Goal: Use online tool/utility: Utilize a website feature to perform a specific function

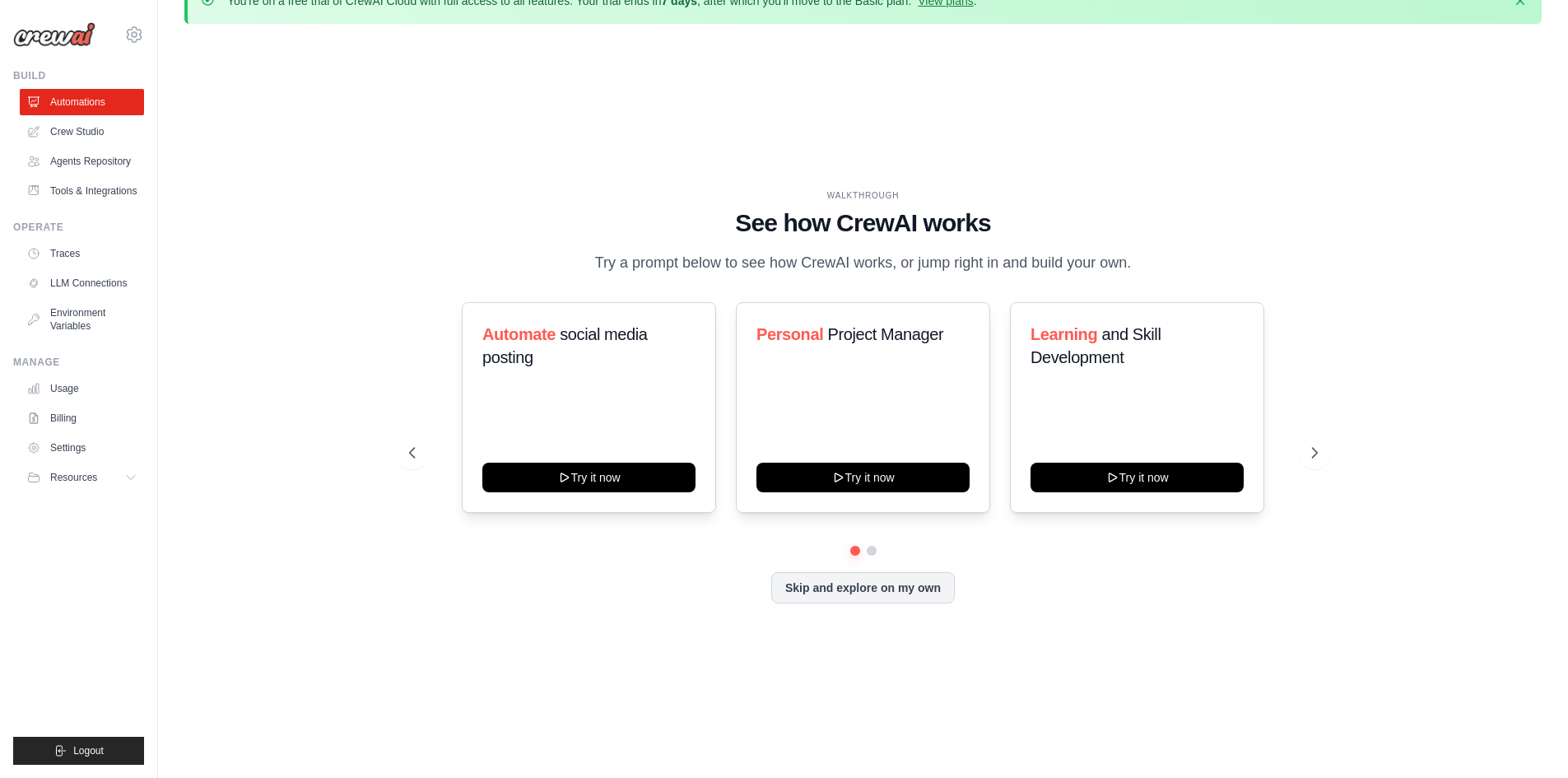
scroll to position [58, 0]
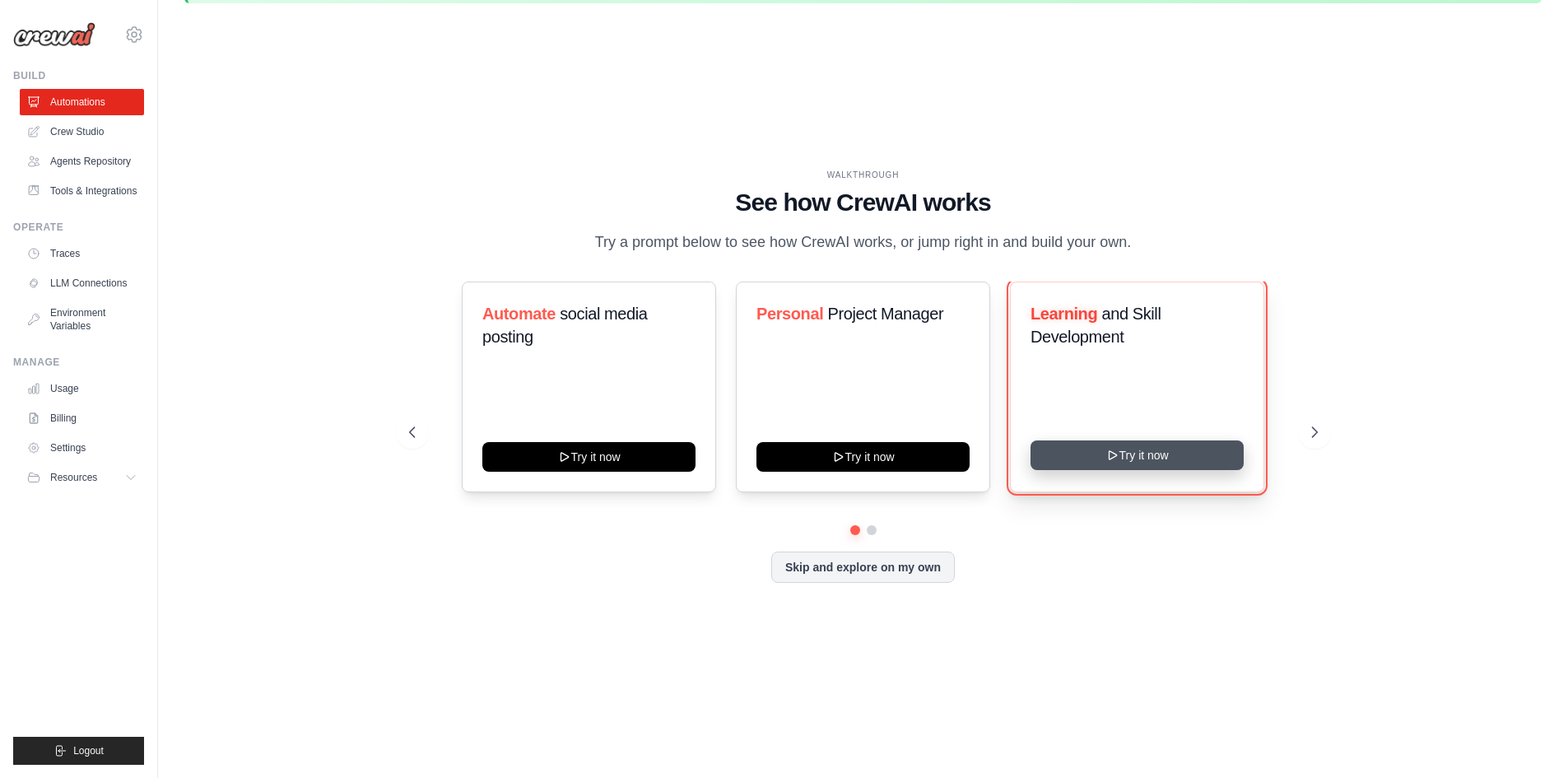
click at [1154, 467] on button "Try it now" at bounding box center [1136, 455] width 213 height 29
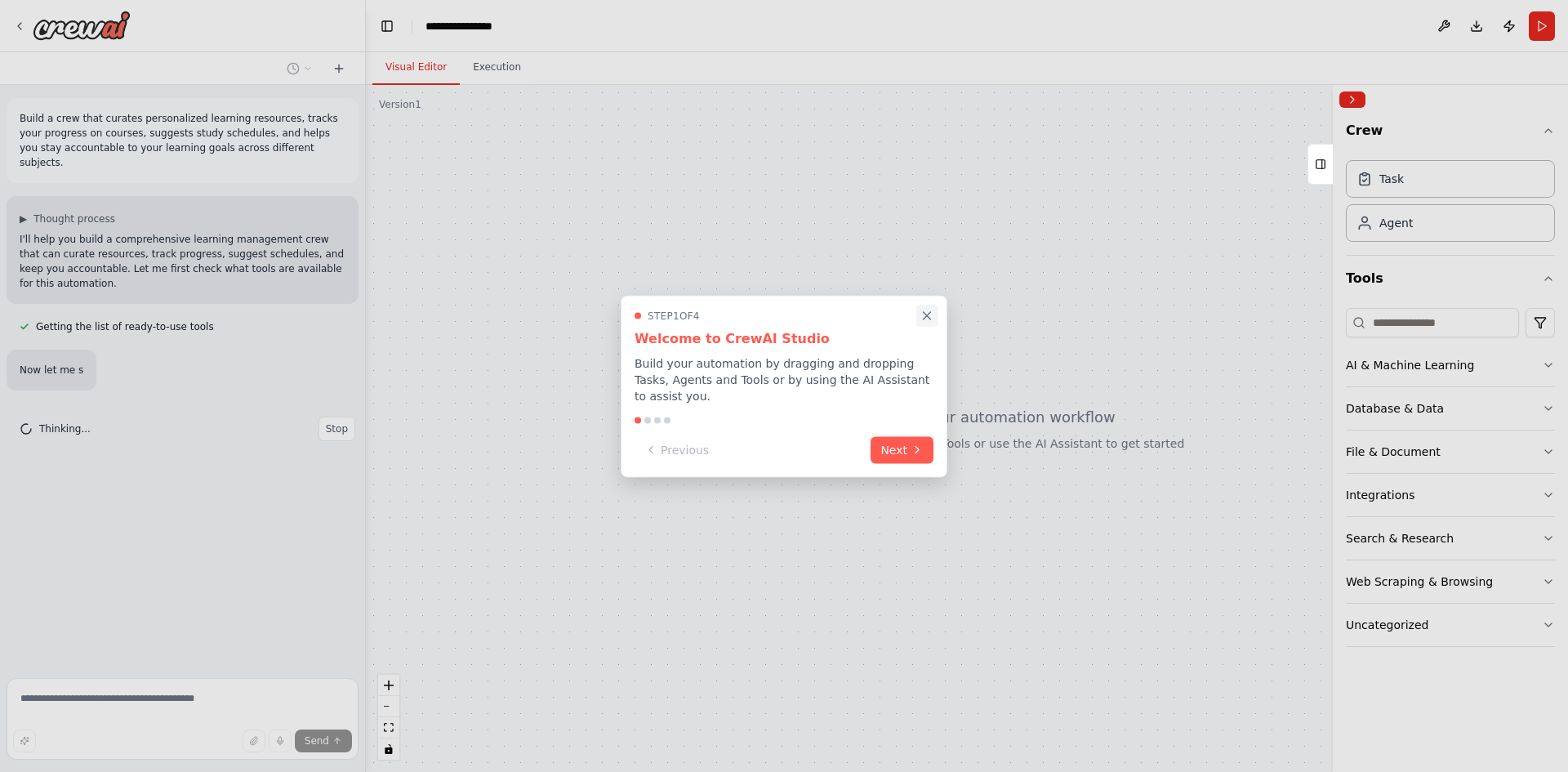
click at [921, 323] on icon "Close walkthrough" at bounding box center [926, 315] width 15 height 15
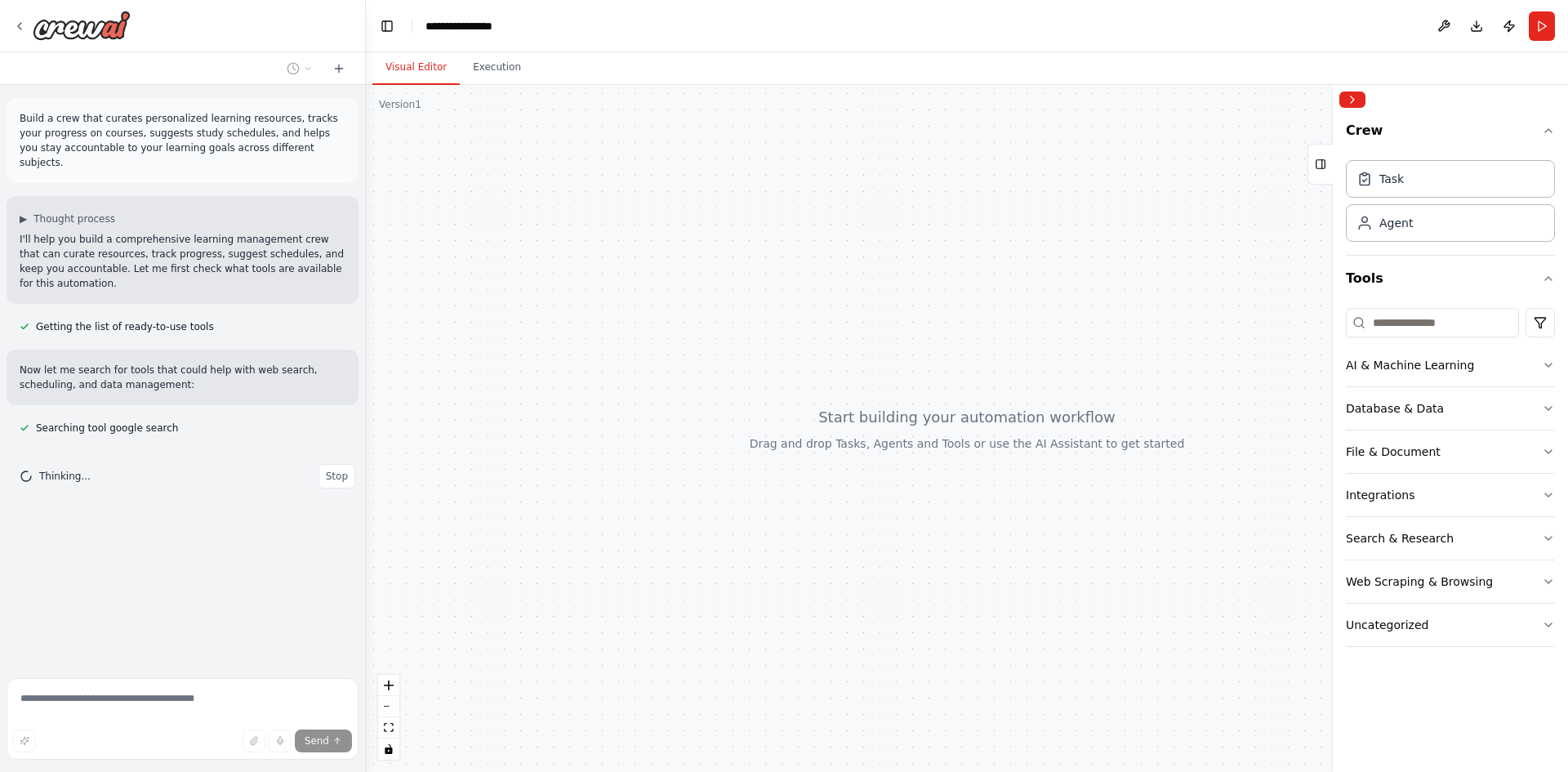
click at [519, 146] on div at bounding box center [967, 428] width 1202 height 687
click at [1434, 179] on div "Task" at bounding box center [1450, 178] width 209 height 38
click at [1420, 235] on div "Agent" at bounding box center [1450, 223] width 209 height 38
click at [1401, 236] on div "Agent" at bounding box center [1450, 223] width 209 height 38
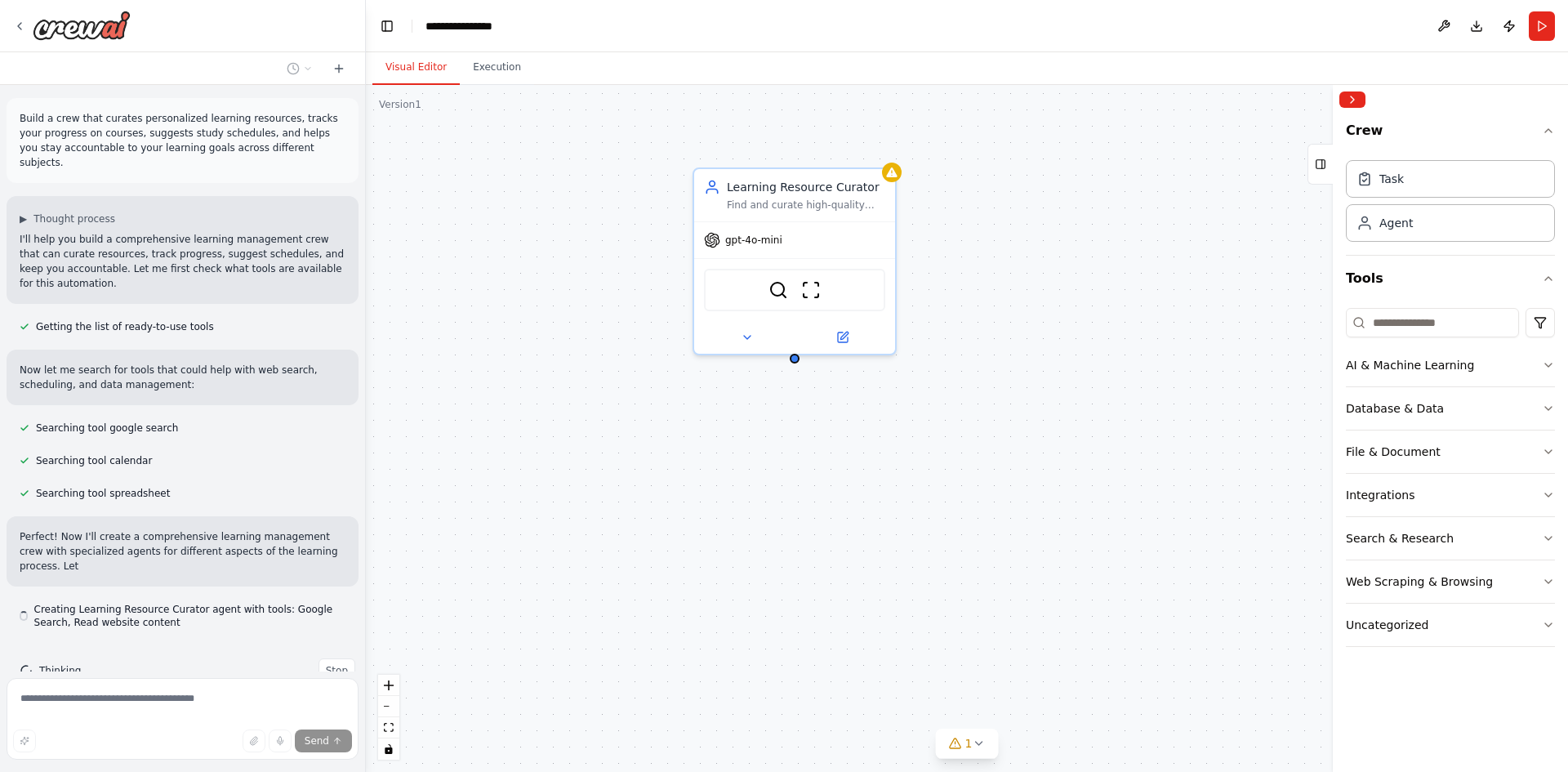
scroll to position [22, 0]
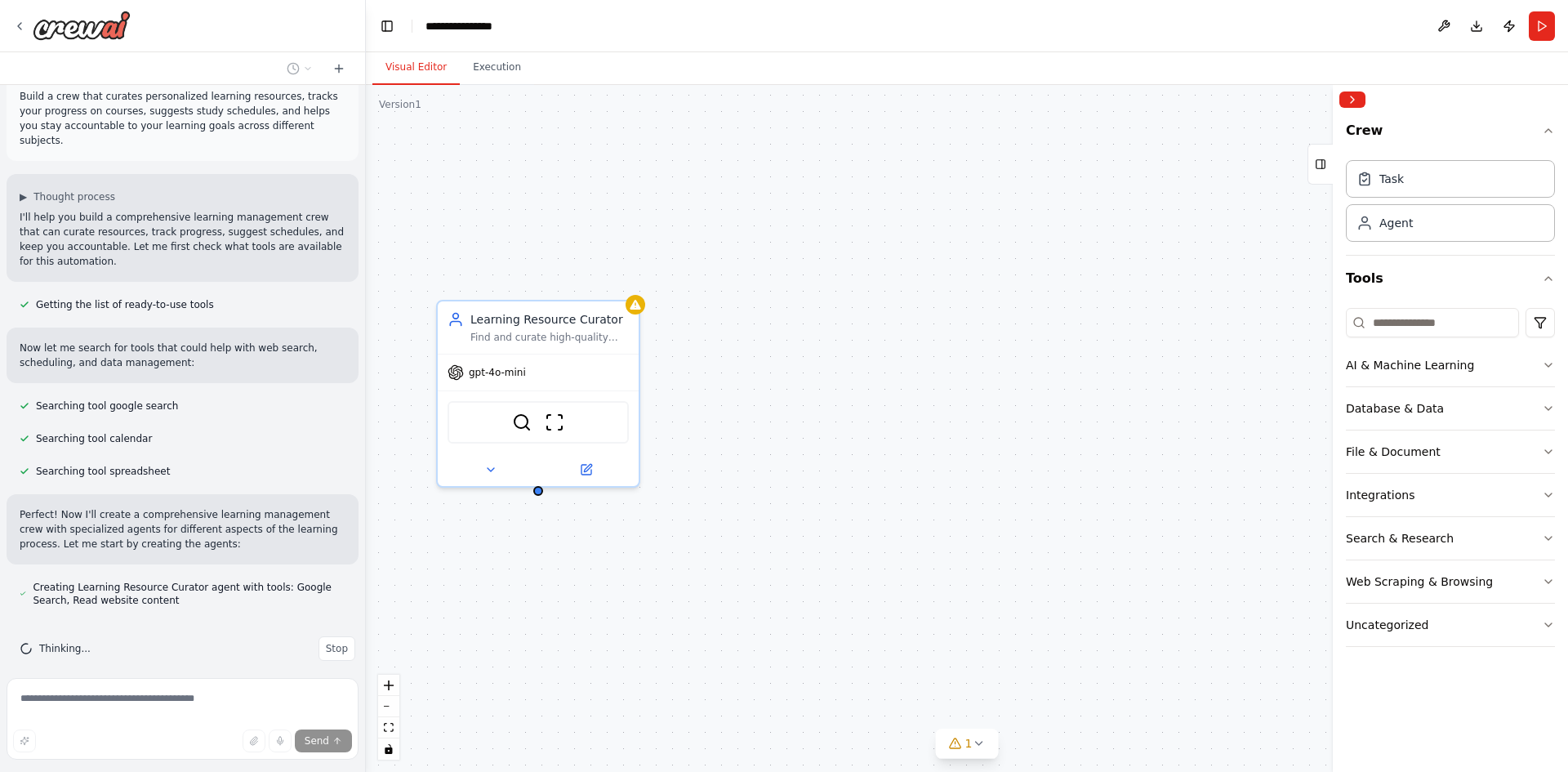
drag, startPoint x: 645, startPoint y: 327, endPoint x: 390, endPoint y: 452, distance: 284.0
click at [390, 452] on div "Learning Resource Curator Find and curate high-quality learning resources for {…" at bounding box center [967, 428] width 1202 height 687
click at [477, 70] on button "Execution" at bounding box center [497, 68] width 74 height 34
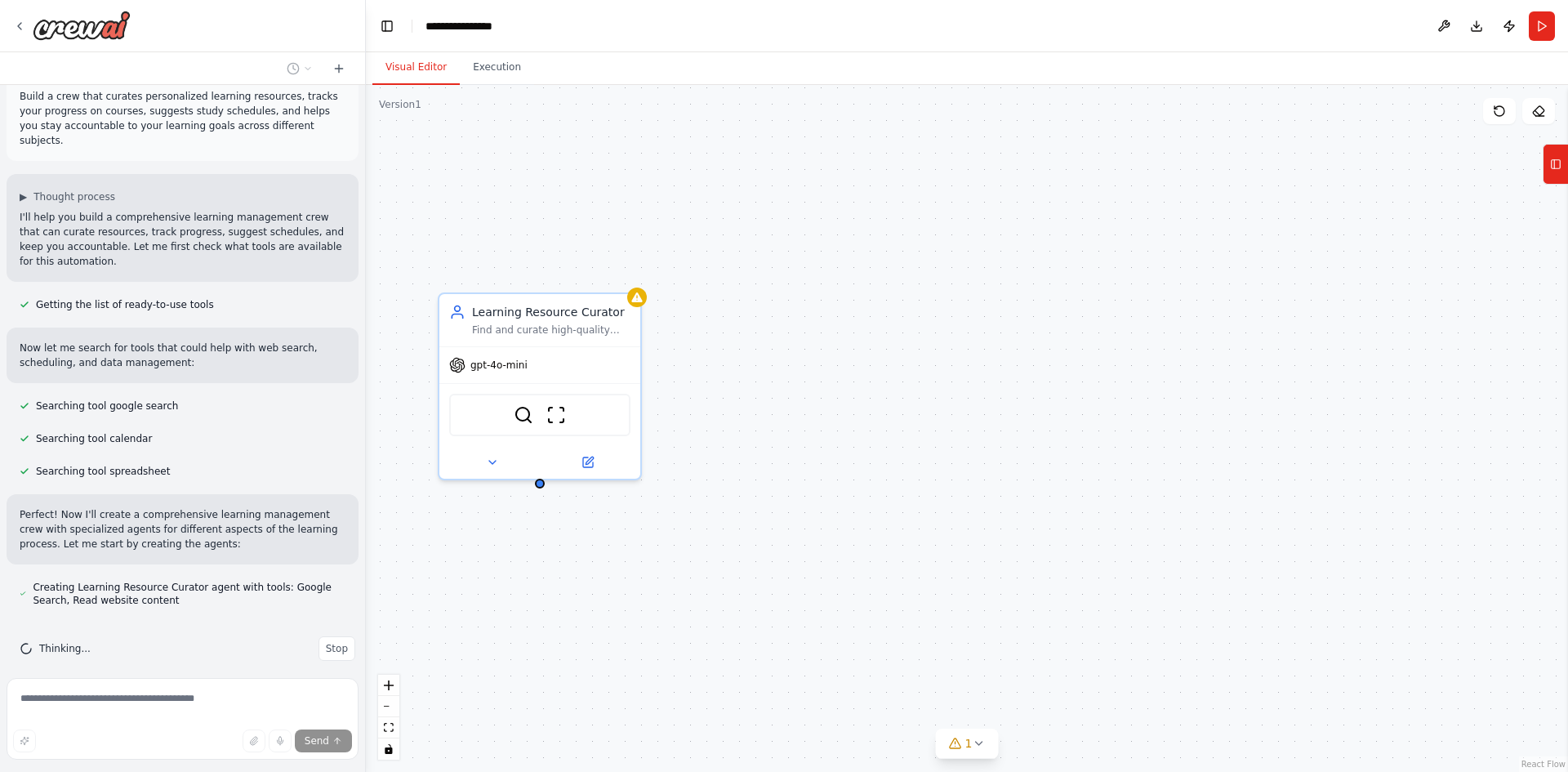
click at [397, 68] on button "Visual Editor" at bounding box center [416, 68] width 87 height 34
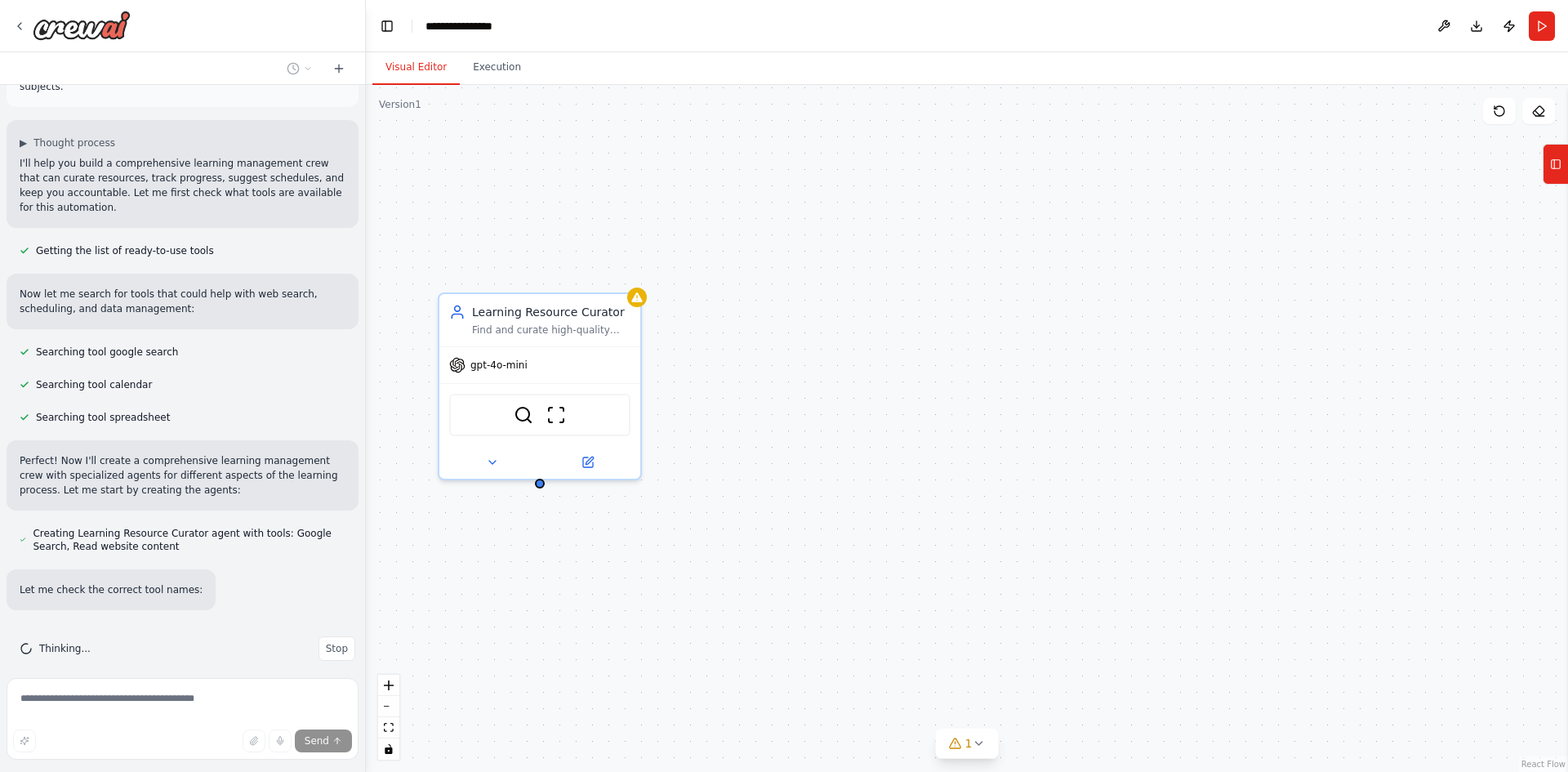
scroll to position [122, 0]
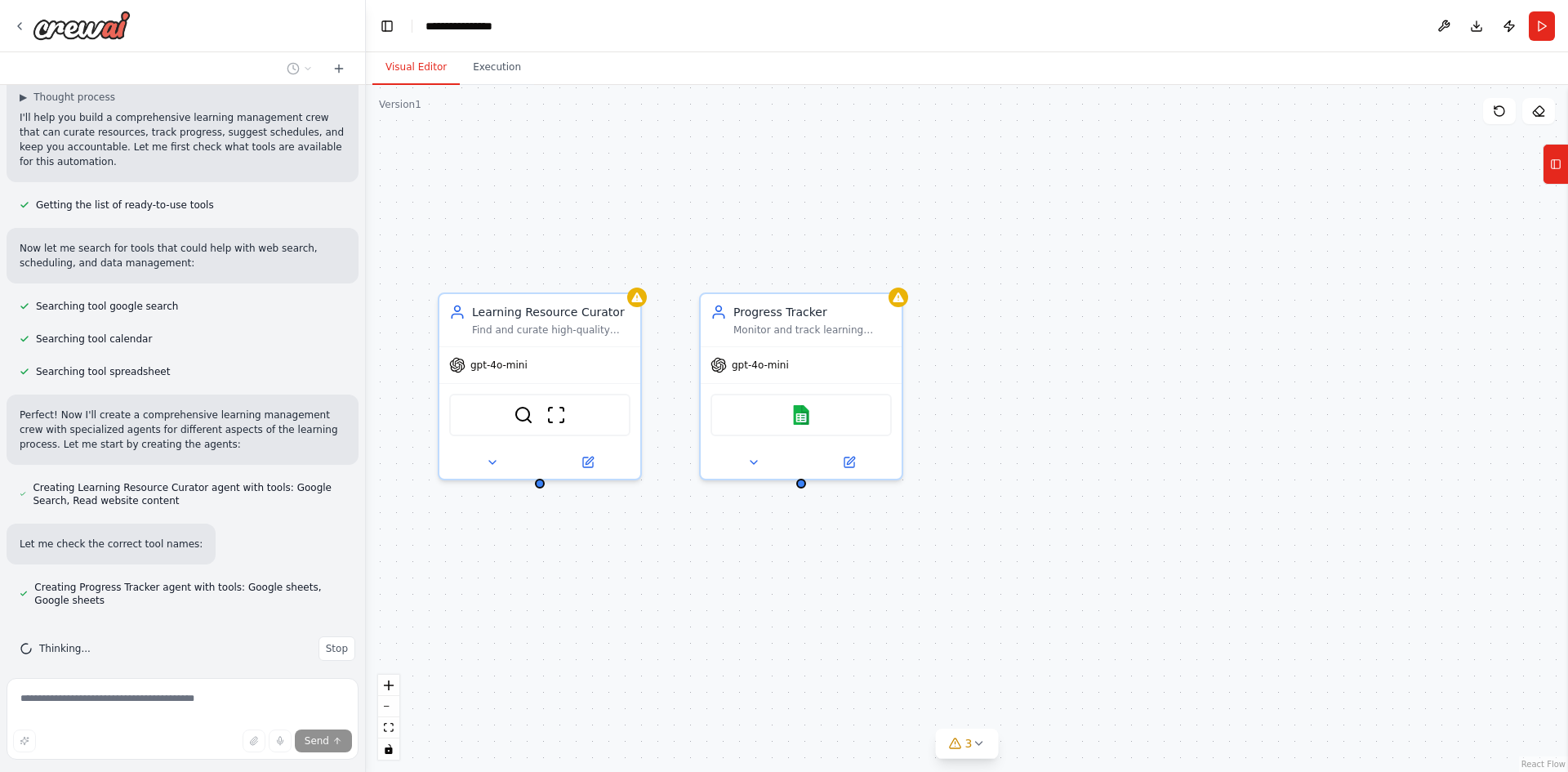
click at [79, 748] on div "Send" at bounding box center [182, 741] width 339 height 23
drag, startPoint x: 210, startPoint y: 734, endPoint x: 271, endPoint y: 752, distance: 63.6
click at [236, 748] on div "Send" at bounding box center [182, 741] width 339 height 23
click at [232, 744] on div "Send" at bounding box center [182, 741] width 339 height 23
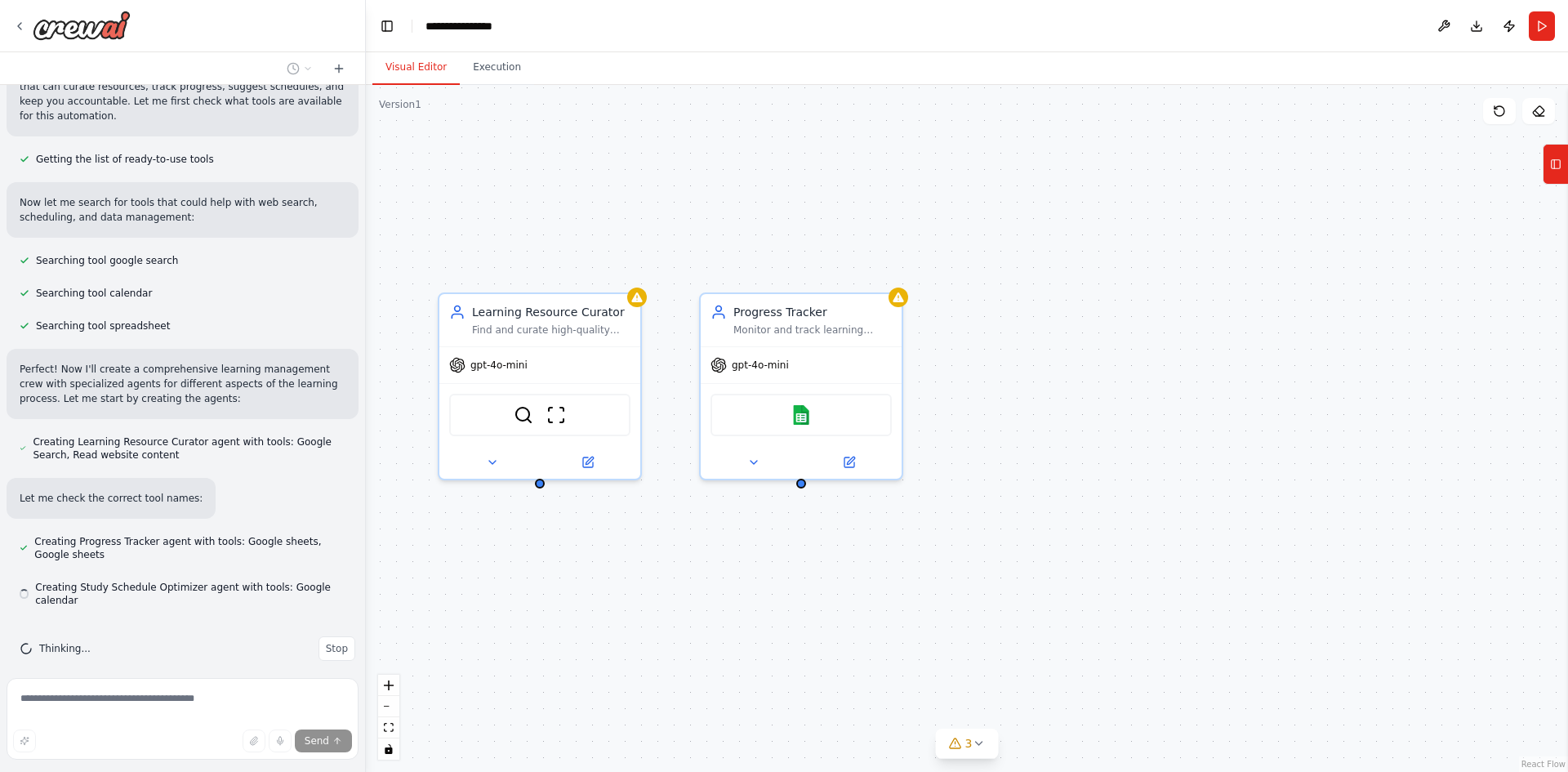
click at [238, 744] on div "Send" at bounding box center [182, 741] width 339 height 23
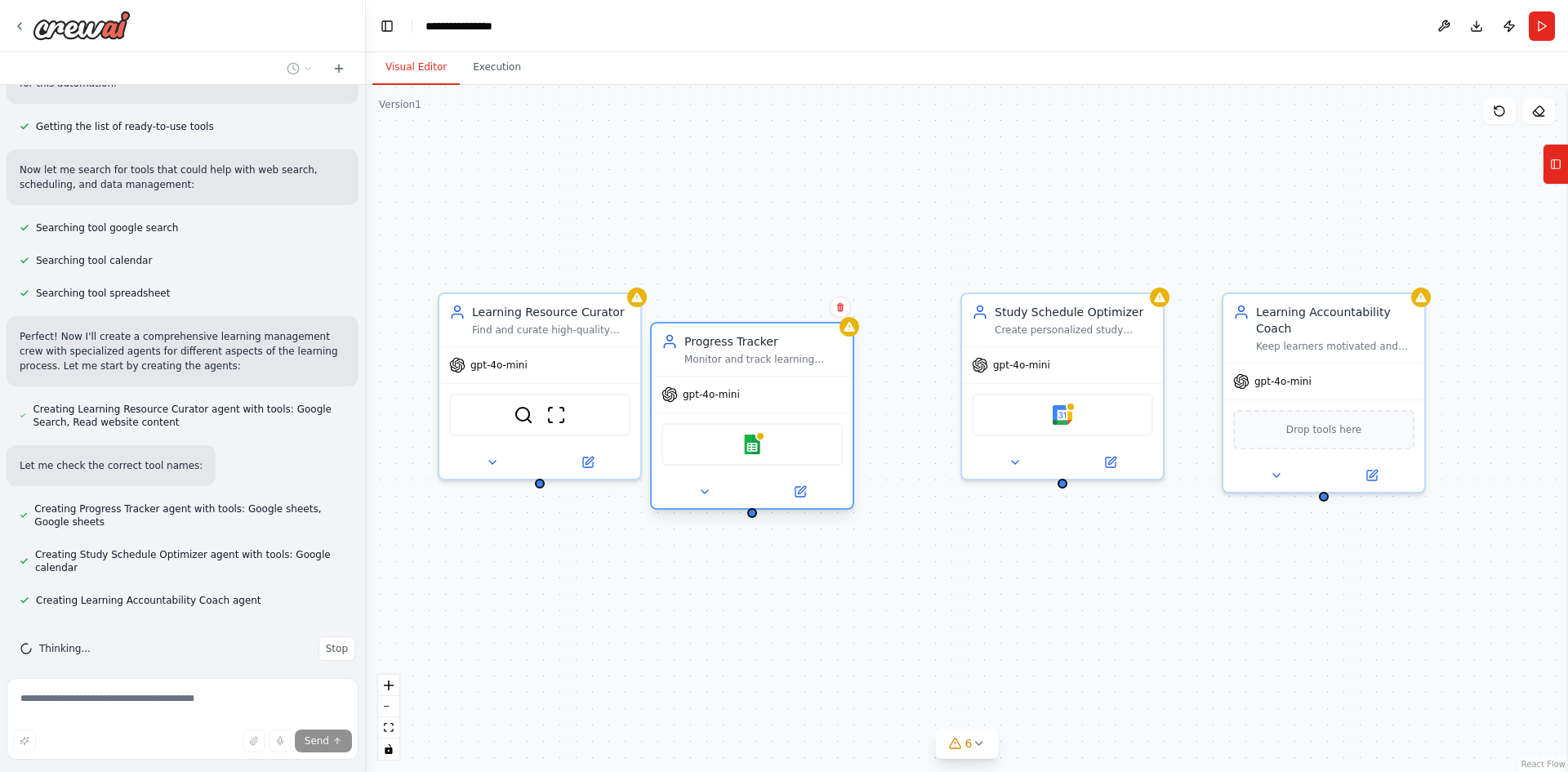
drag, startPoint x: 849, startPoint y: 379, endPoint x: 803, endPoint y: 401, distance: 51.0
click at [803, 401] on div "gpt-4o-mini Google sheets" at bounding box center [752, 442] width 201 height 133
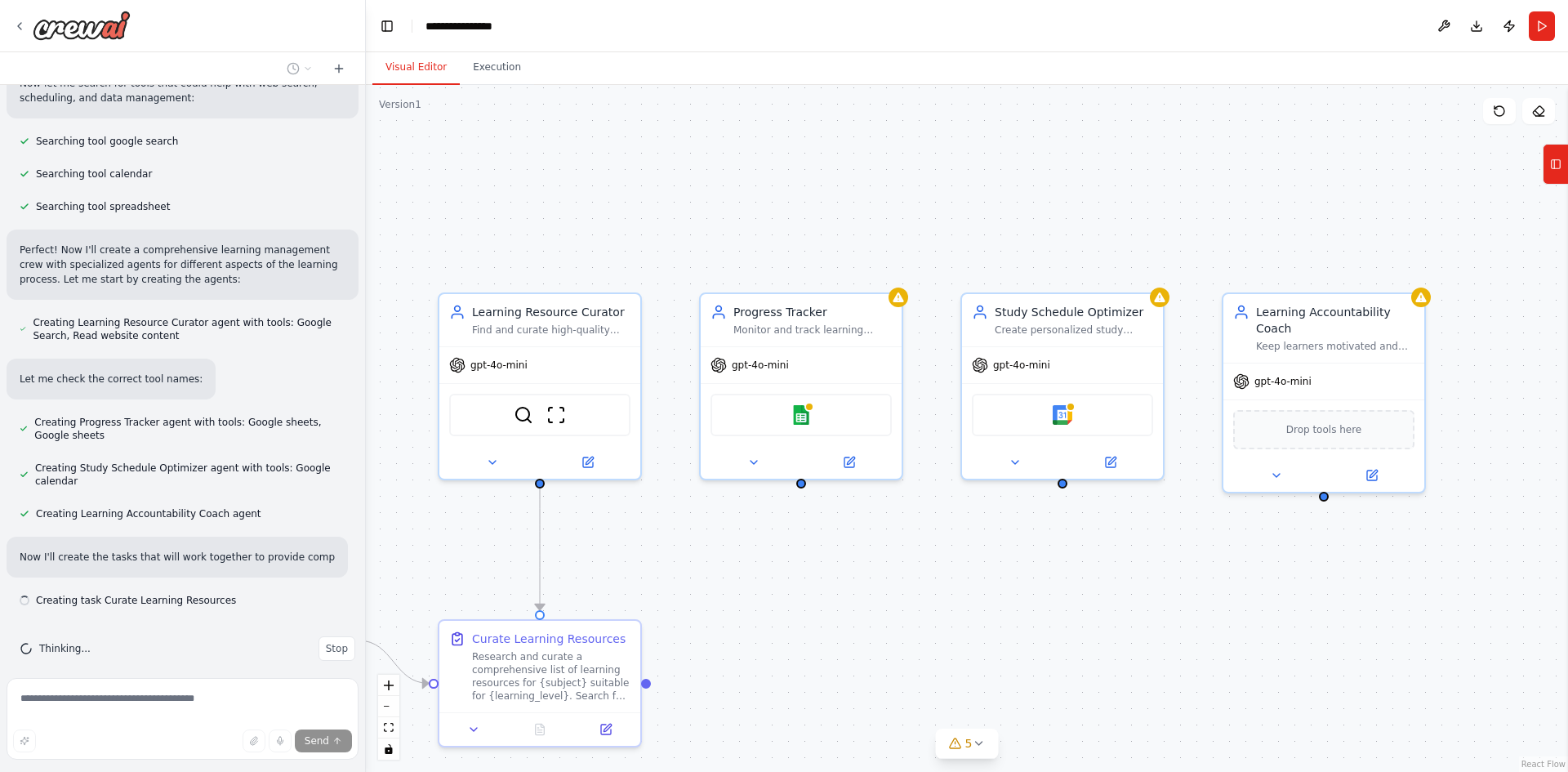
drag, startPoint x: 1056, startPoint y: 394, endPoint x: 950, endPoint y: 410, distance: 107.2
click at [950, 410] on div ".deletable-edge-delete-btn { width: 20px; height: 20px; border: 0px solid #ffff…" at bounding box center [967, 428] width 1202 height 687
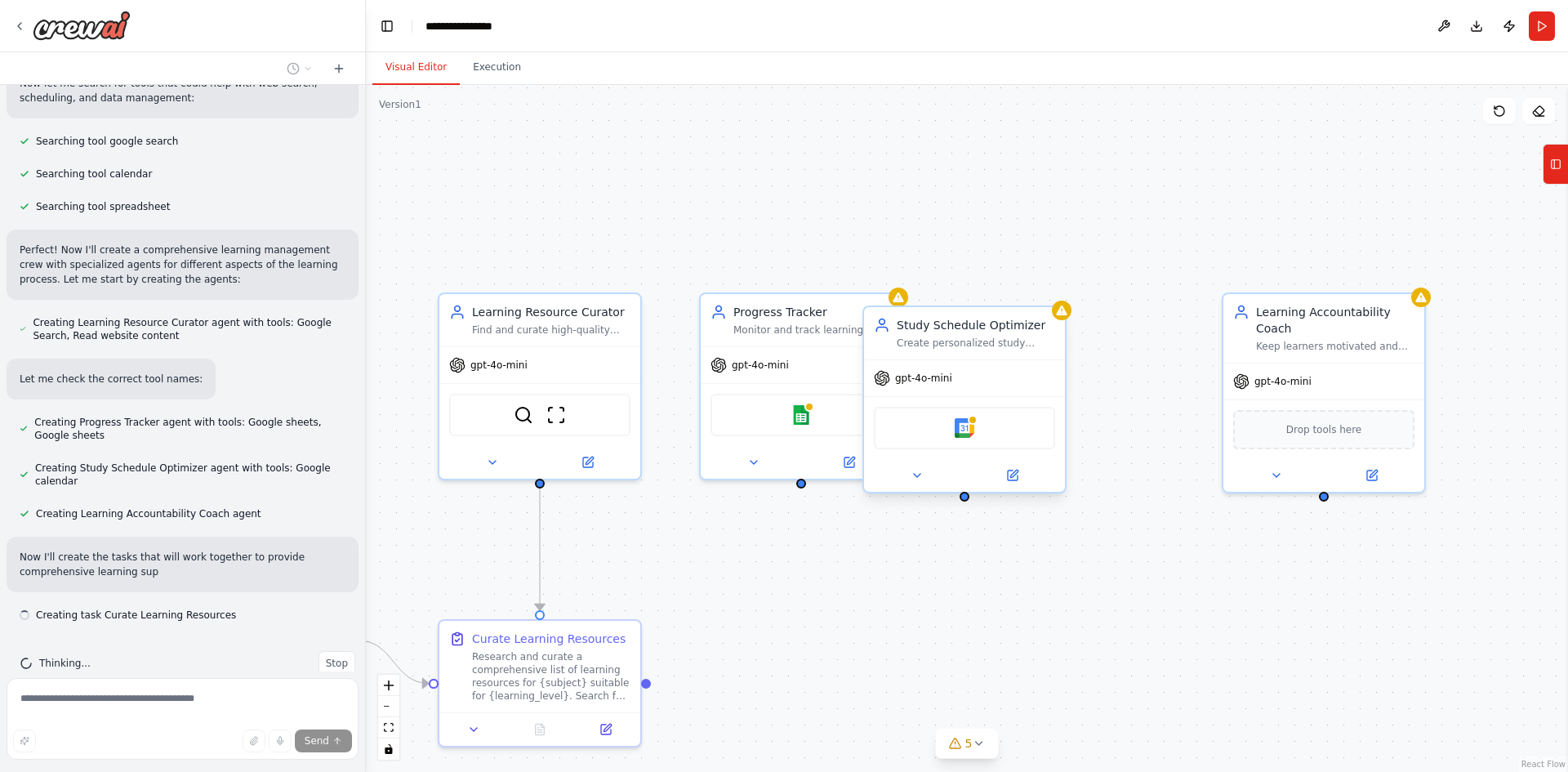
scroll to position [301, 0]
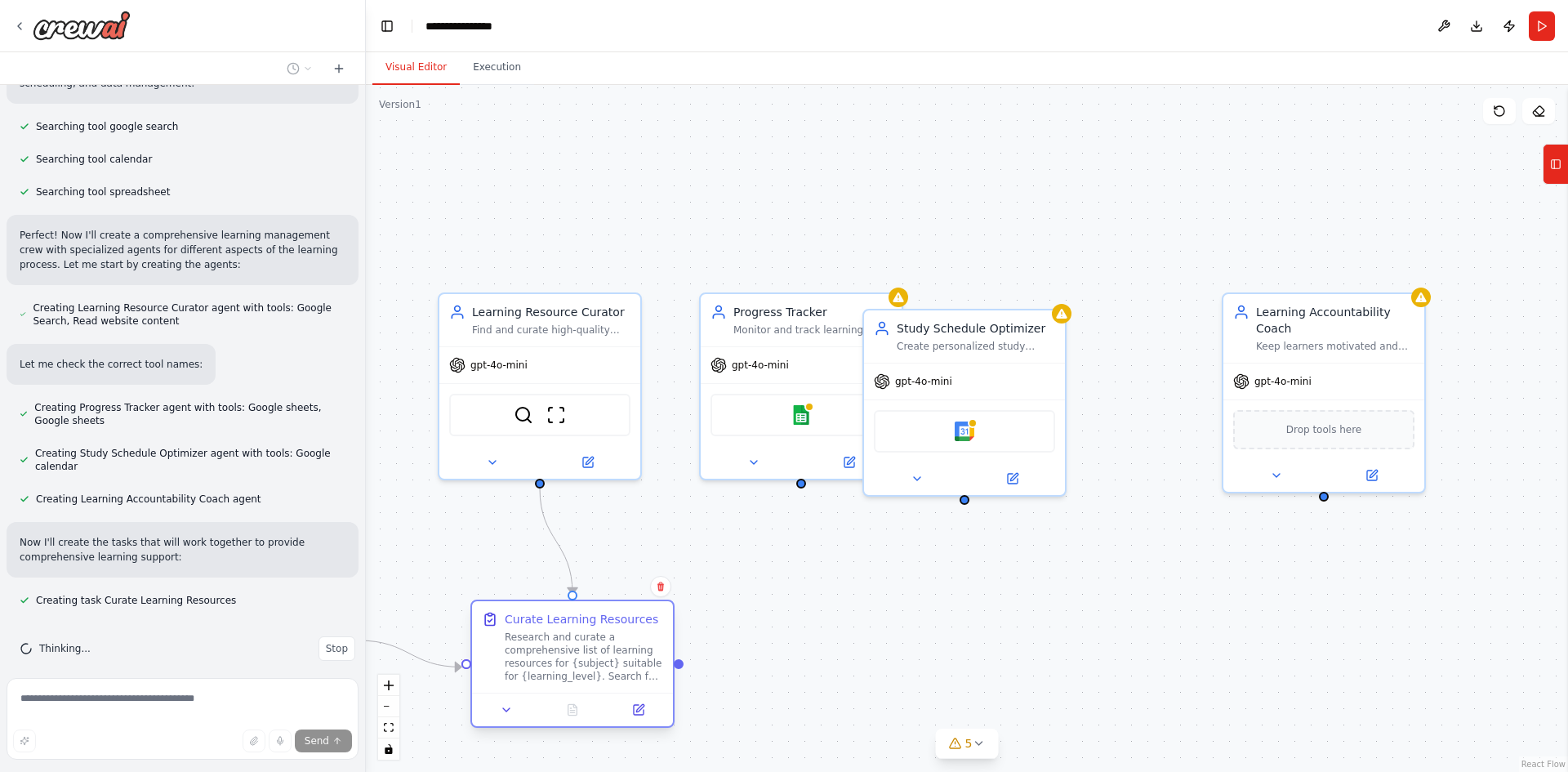
drag, startPoint x: 541, startPoint y: 621, endPoint x: 571, endPoint y: 595, distance: 39.7
click at [571, 600] on div "Curate Learning Resources Research and curate a comprehensive list of learning …" at bounding box center [572, 664] width 204 height 128
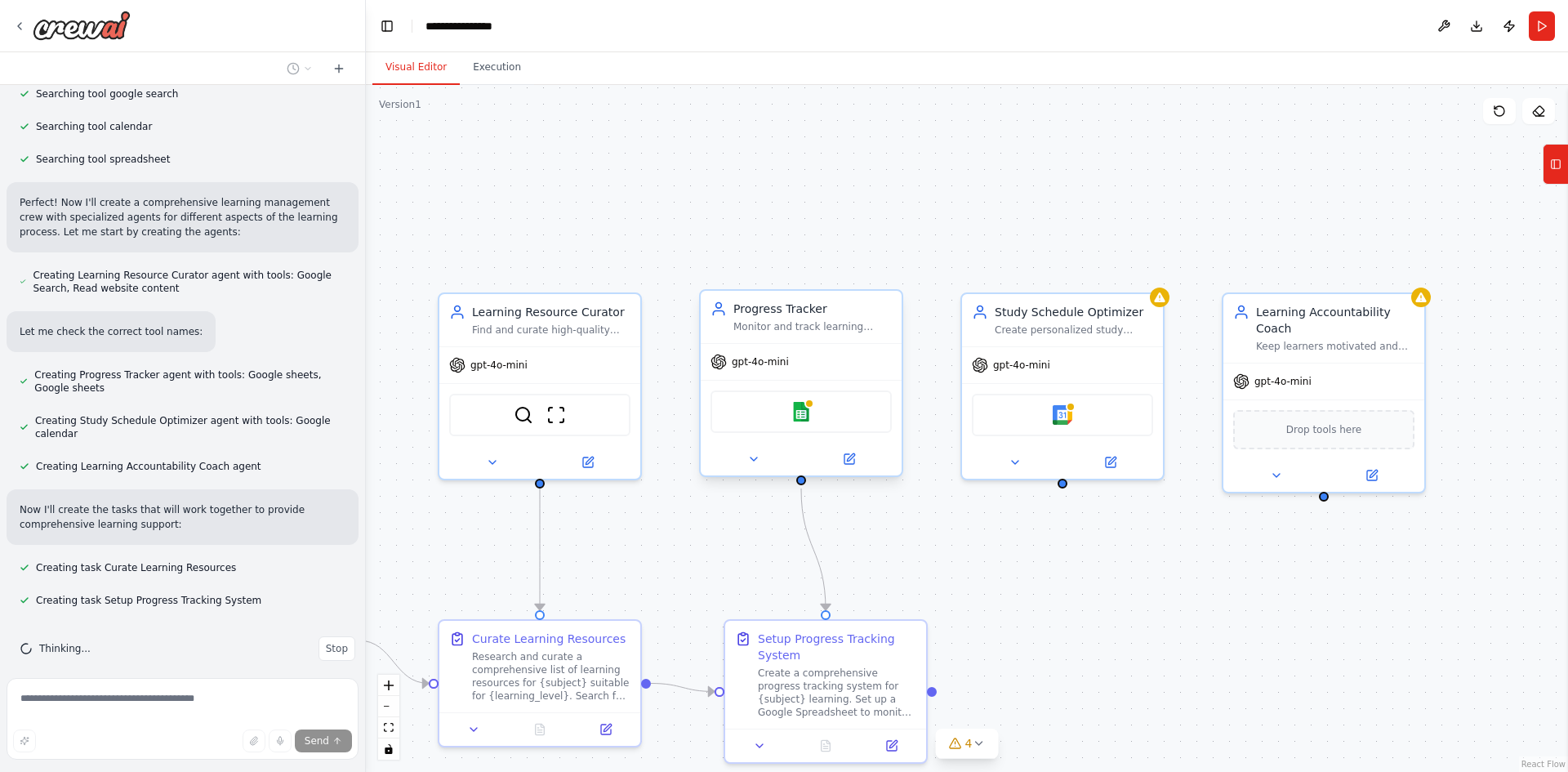
scroll to position [367, 0]
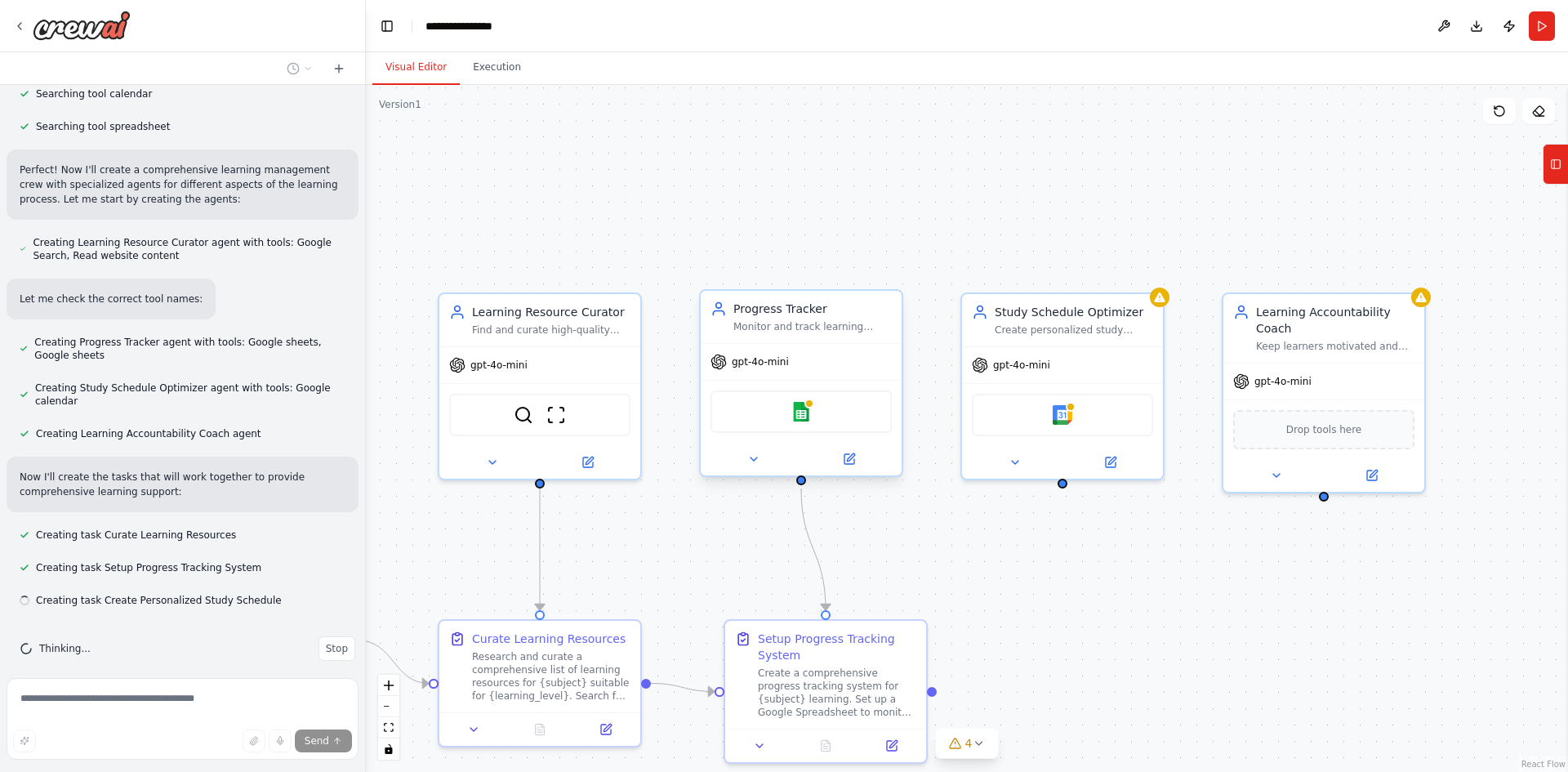
click at [779, 366] on span "gpt-4o-mini" at bounding box center [760, 361] width 57 height 13
click at [1050, 371] on div "gpt-4o-mini" at bounding box center [1062, 362] width 201 height 36
click at [941, 631] on icon "Edge from 39cfa6fd-2feb-4233-acaf-1b3cae5d5aa0 to 590d630e-a19a-483c-ae22-96b19…" at bounding box center [944, 623] width 237 height 269
drag, startPoint x: 941, startPoint y: 623, endPoint x: 945, endPoint y: 641, distance: 18.4
click at [956, 659] on div ".deletable-edge-delete-btn { width: 20px; height: 20px; border: 0px solid #ffff…" at bounding box center [967, 428] width 1202 height 687
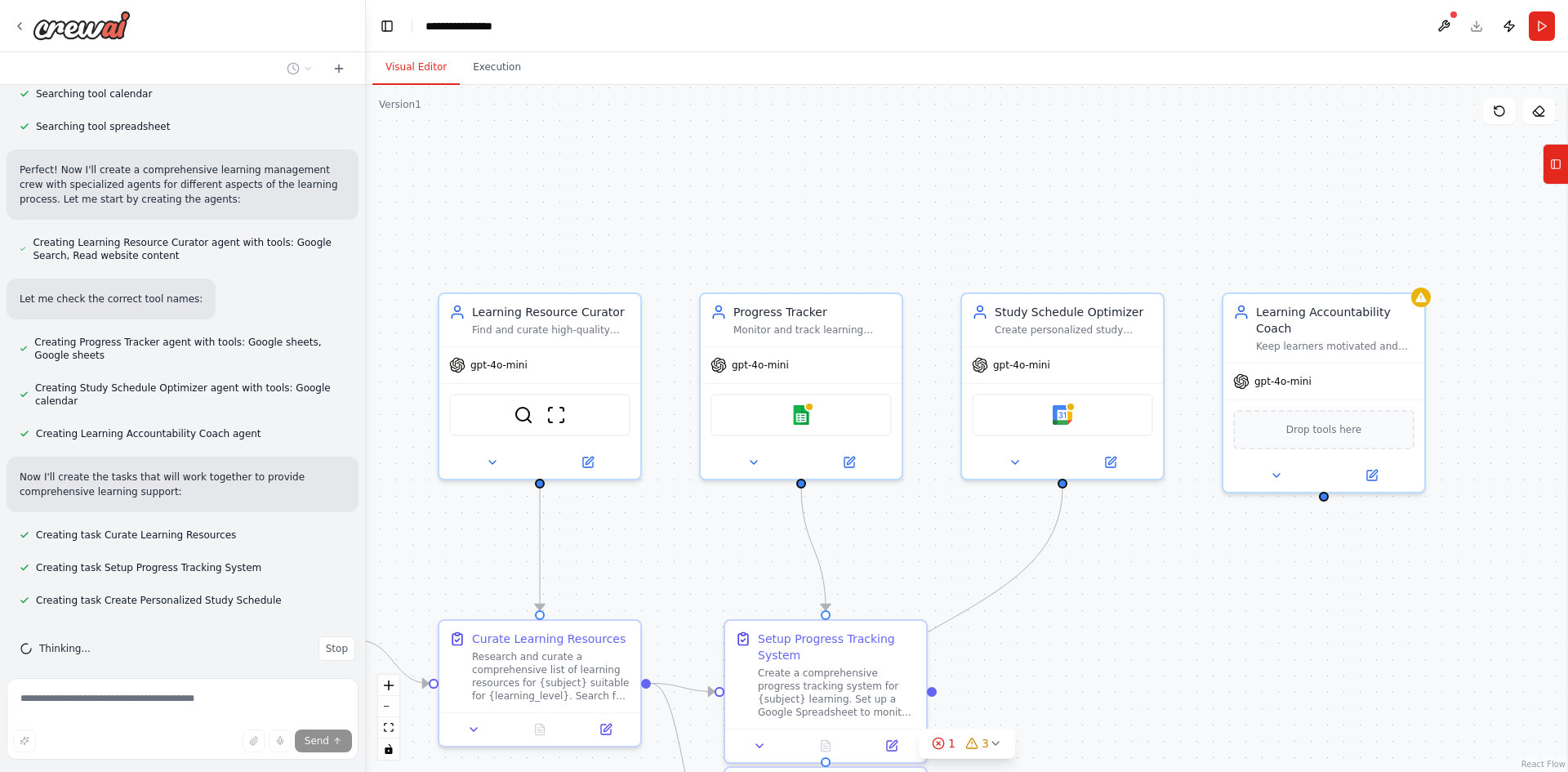
scroll to position [400, 0]
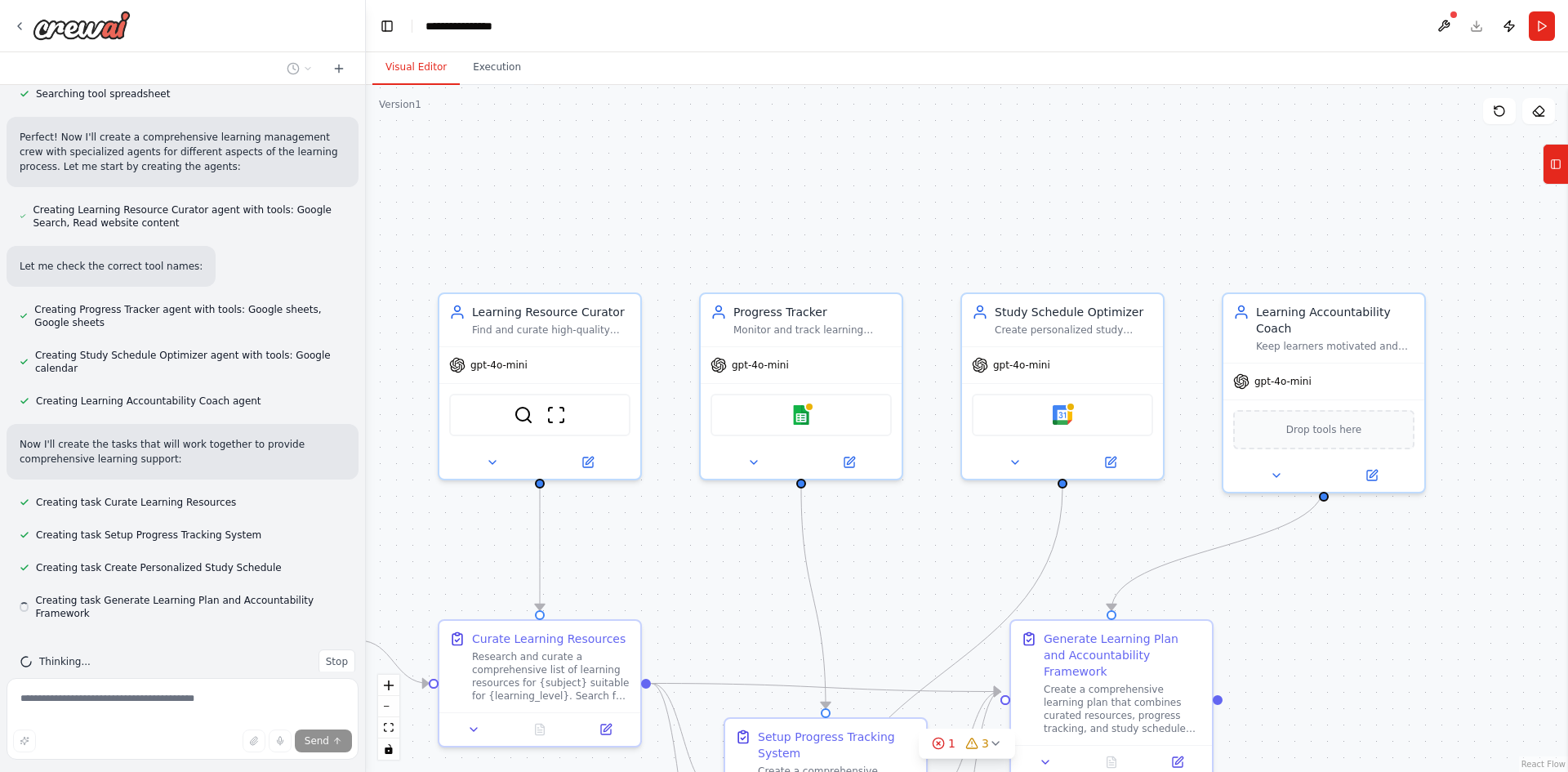
click at [962, 612] on div ".deletable-edge-delete-btn { width: 20px; height: 20px; border: 0px solid #ffff…" at bounding box center [967, 428] width 1202 height 687
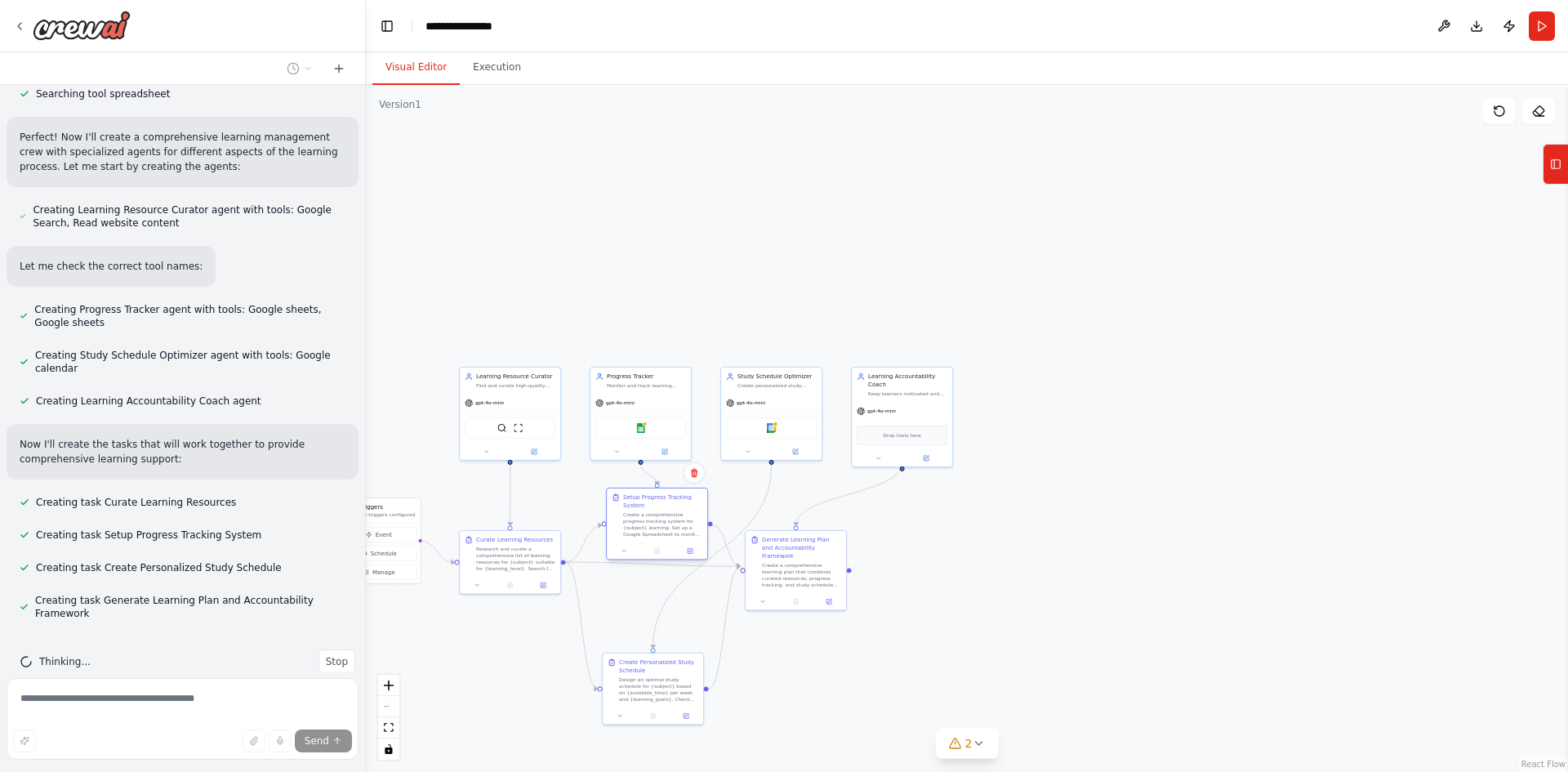
drag, startPoint x: 665, startPoint y: 615, endPoint x: 674, endPoint y: 542, distance: 73.6
click at [674, 542] on div "Setup Progress Tracking System Create a comprehensive progress tracking system …" at bounding box center [656, 524] width 102 height 73
drag, startPoint x: 657, startPoint y: 422, endPoint x: 652, endPoint y: 179, distance: 243.1
click at [652, 179] on div "Google sheets" at bounding box center [632, 181] width 91 height 21
drag, startPoint x: 529, startPoint y: 378, endPoint x: 506, endPoint y: 134, distance: 245.1
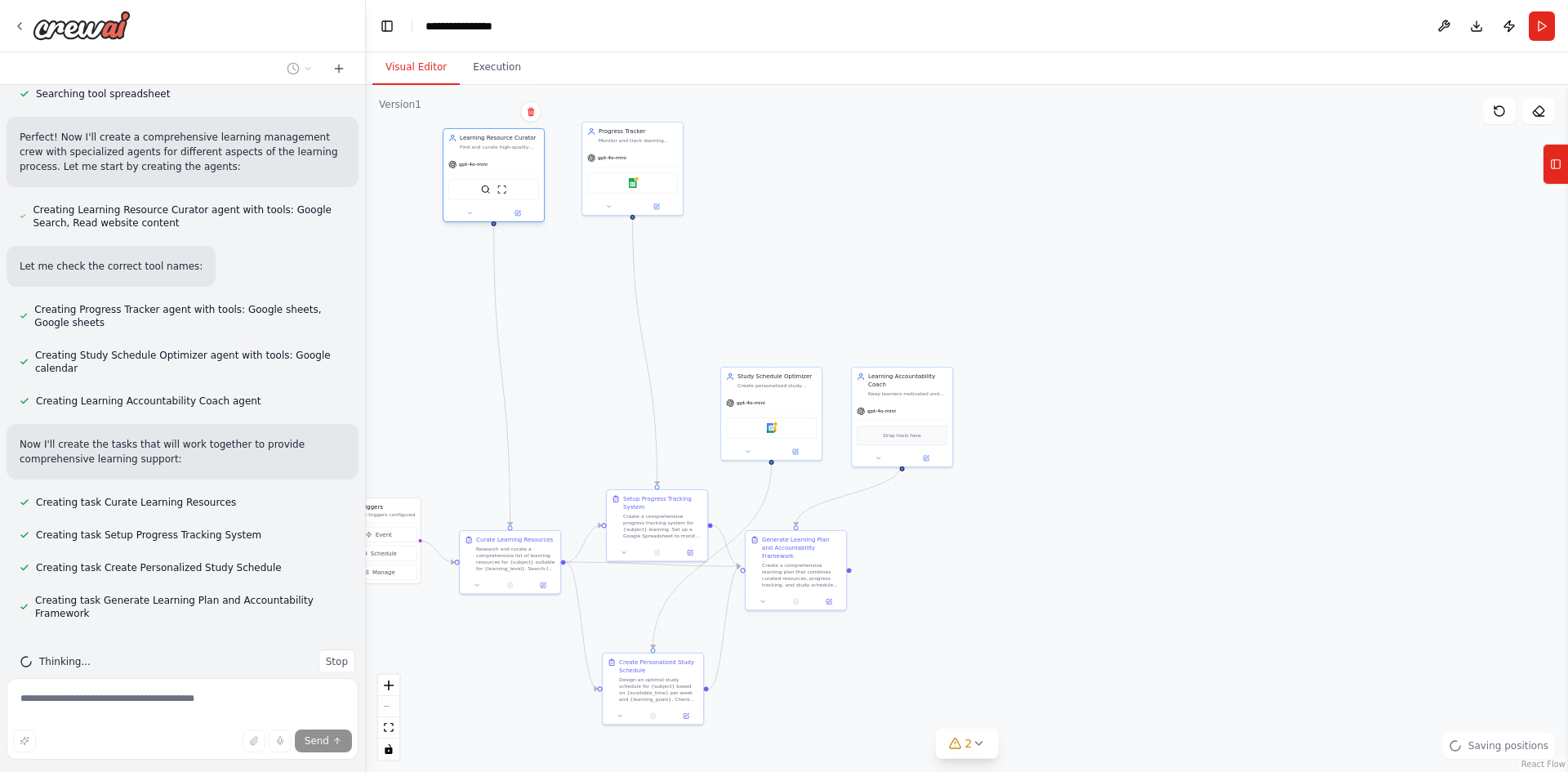
click at [506, 134] on div "Learning Resource Curator" at bounding box center [500, 139] width 80 height 9
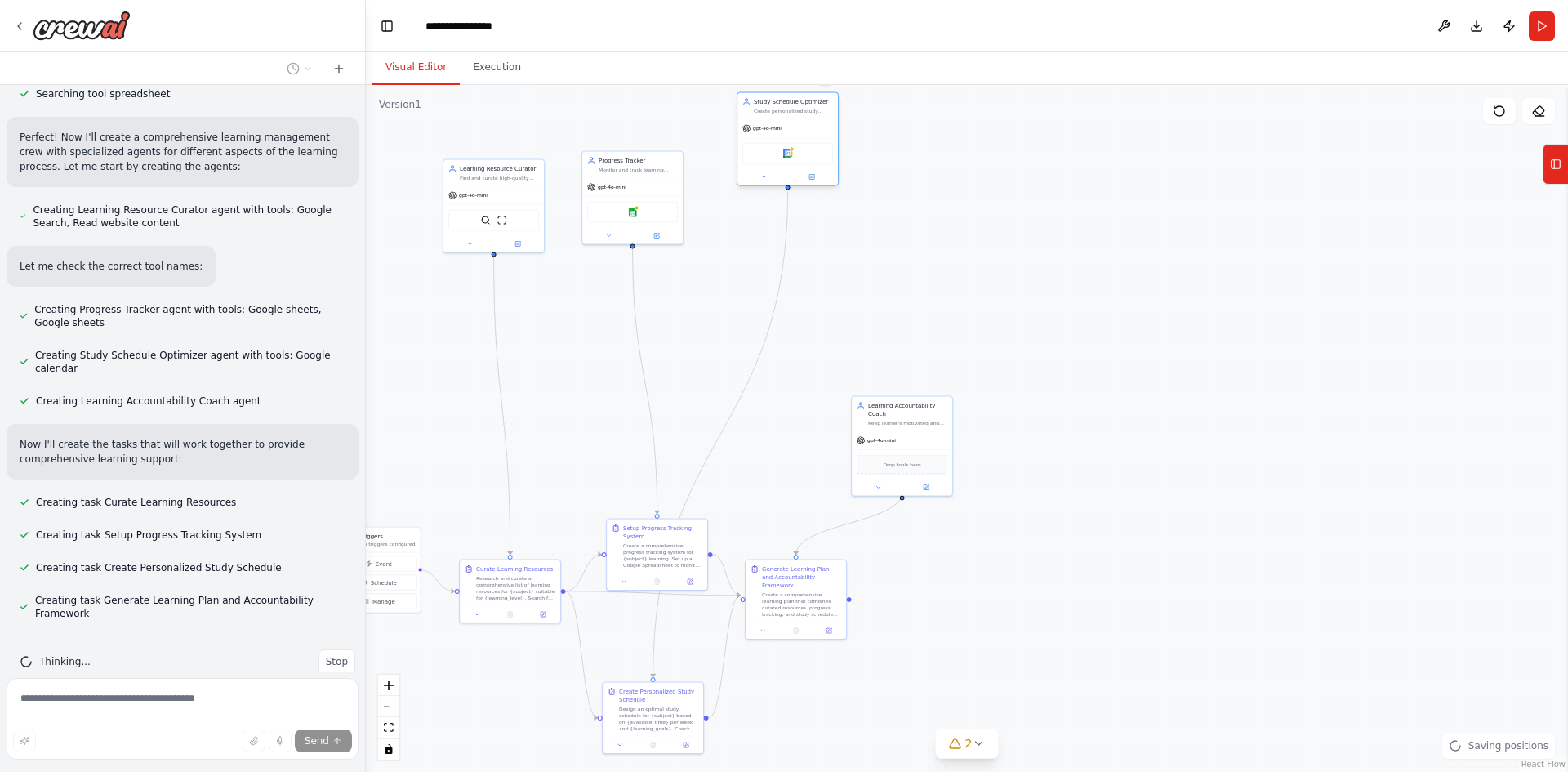
drag, startPoint x: 767, startPoint y: 395, endPoint x: 784, endPoint y: 109, distance: 286.5
click at [784, 109] on div "Study Schedule Optimizer Create personalized study schedules for {subject} base…" at bounding box center [787, 140] width 102 height 94
drag, startPoint x: 919, startPoint y: 463, endPoint x: 986, endPoint y: 132, distance: 337.7
click at [986, 138] on div "Drop tools here" at bounding box center [967, 152] width 100 height 30
drag, startPoint x: 837, startPoint y: 617, endPoint x: 1010, endPoint y: 254, distance: 402.1
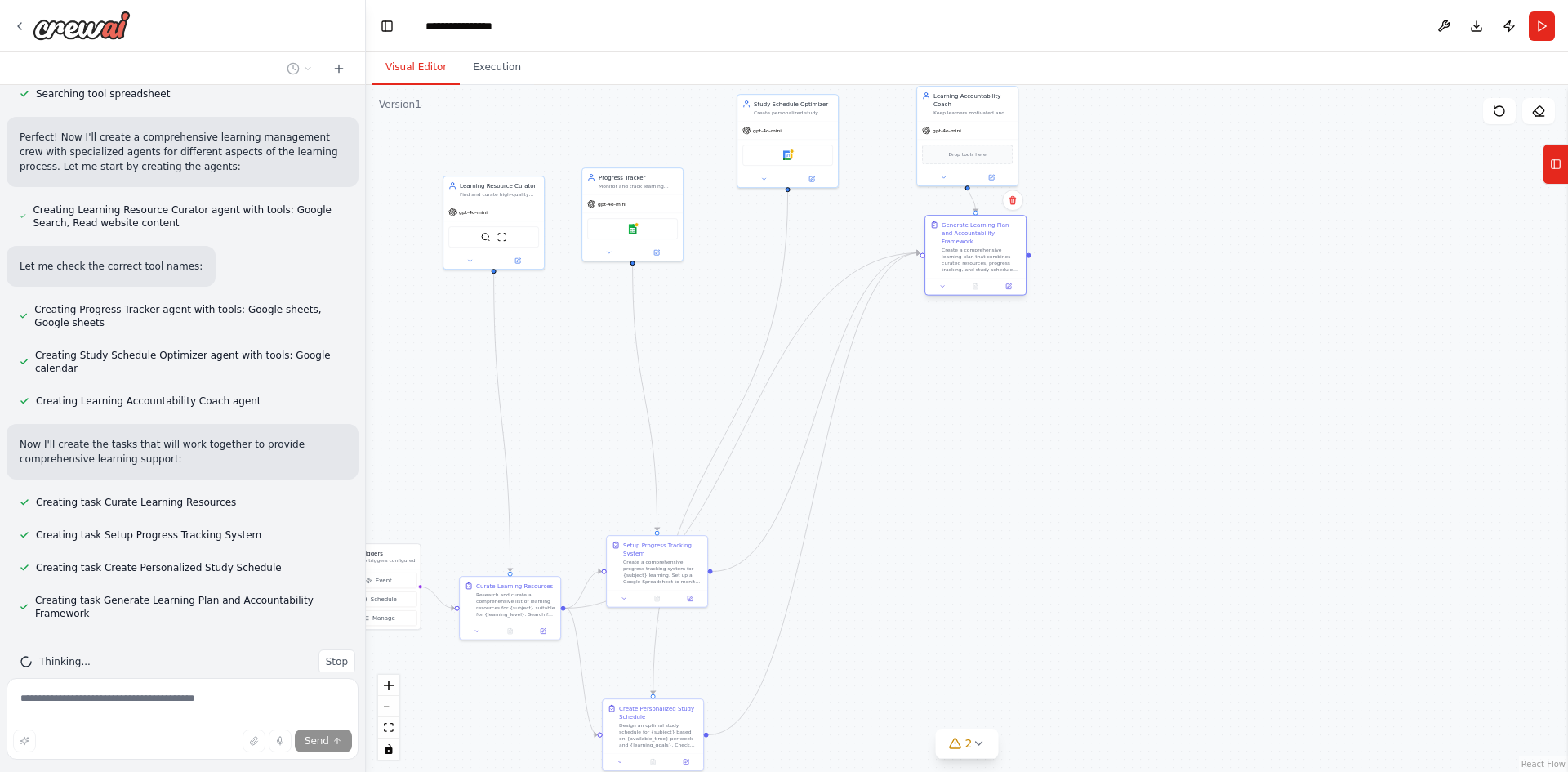
click at [1010, 254] on div "Create a comprehensive learning plan that combines curated resources, progress …" at bounding box center [981, 259] width 80 height 27
drag, startPoint x: 665, startPoint y: 565, endPoint x: 793, endPoint y: 289, distance: 304.2
click at [793, 289] on div "Create a comprehensive progress tracking system for {subject} learning. Set up …" at bounding box center [793, 300] width 80 height 27
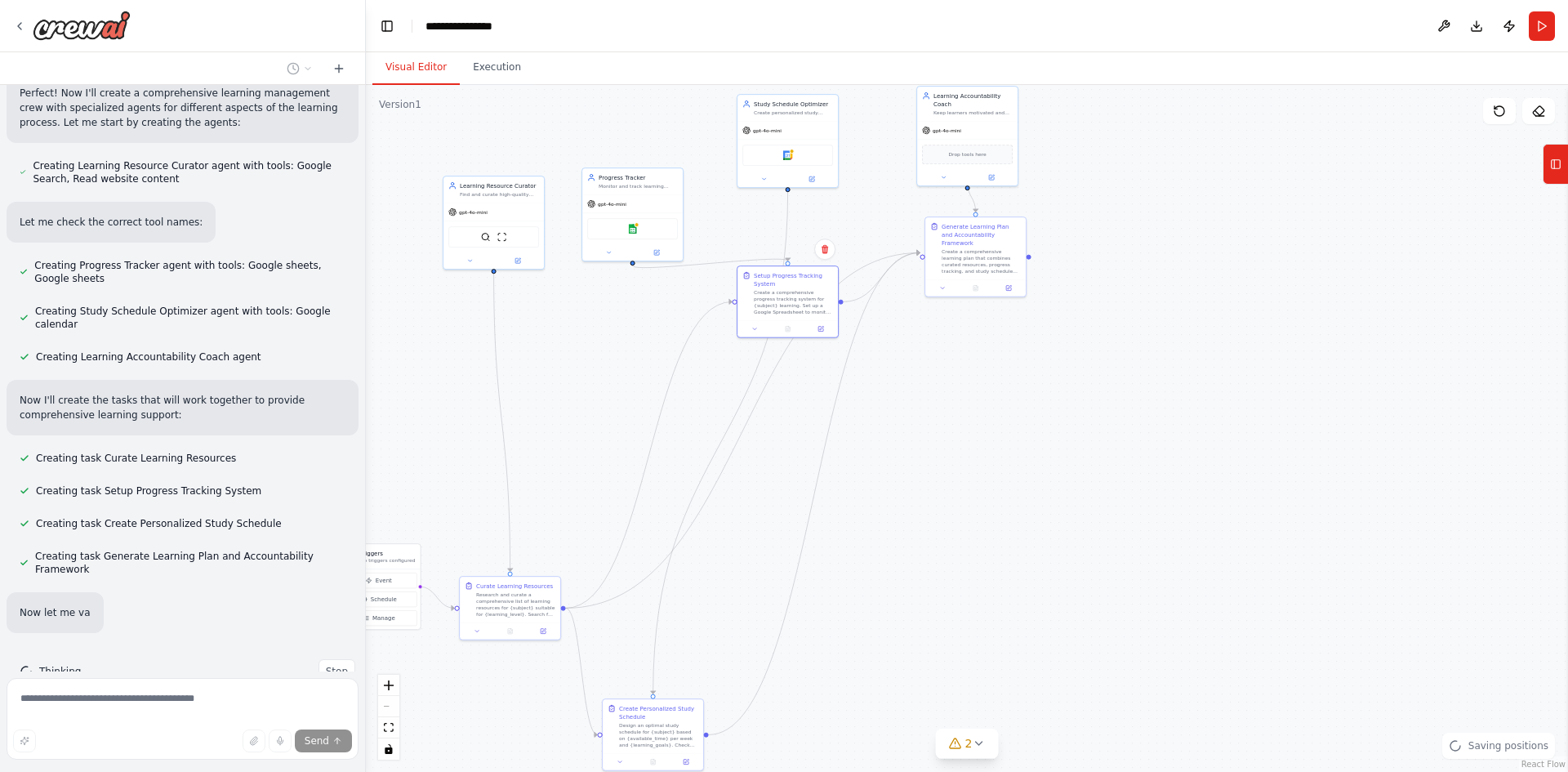
scroll to position [454, 0]
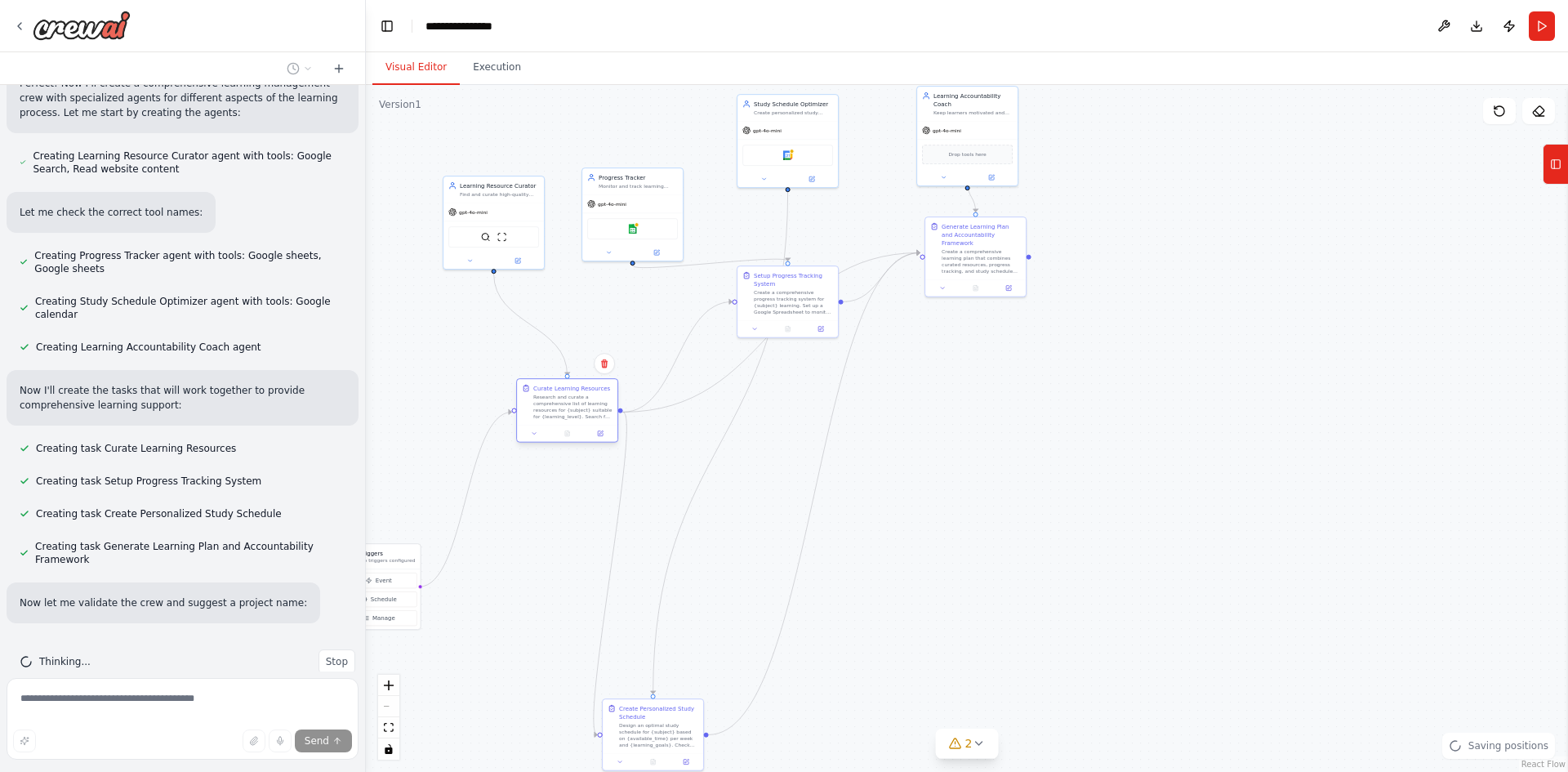
drag, startPoint x: 490, startPoint y: 599, endPoint x: 547, endPoint y: 383, distance: 223.4
click at [547, 394] on div "Research and curate a comprehensive list of learning resources for {subject} su…" at bounding box center [572, 407] width 80 height 27
drag, startPoint x: 384, startPoint y: 605, endPoint x: 470, endPoint y: 448, distance: 179.0
click at [470, 448] on button "Schedule" at bounding box center [466, 444] width 76 height 15
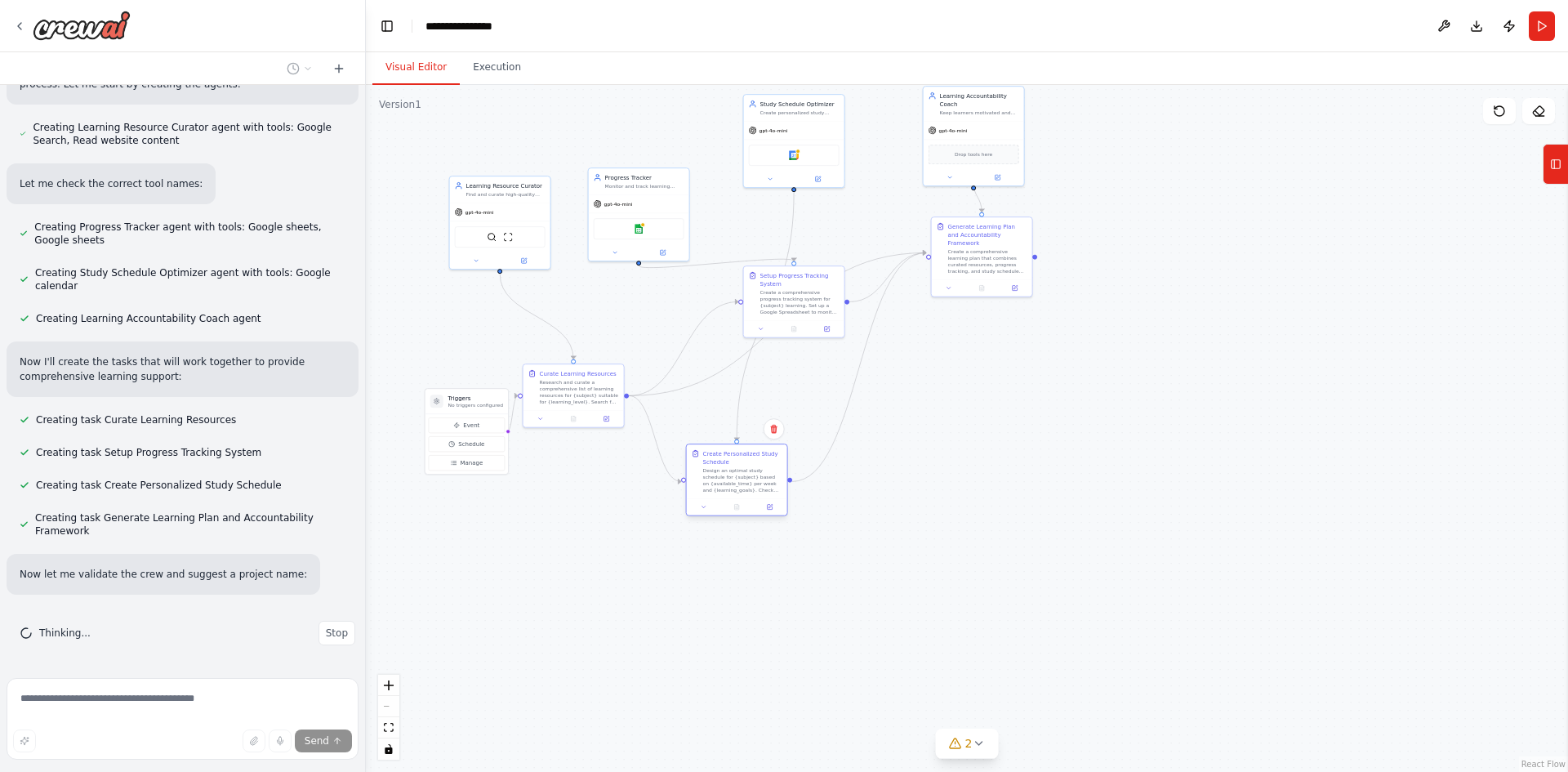
drag, startPoint x: 655, startPoint y: 731, endPoint x: 732, endPoint y: 477, distance: 265.4
click at [732, 477] on div "Design an optimal study schedule for {subject} based on {available_time} per we…" at bounding box center [743, 480] width 80 height 27
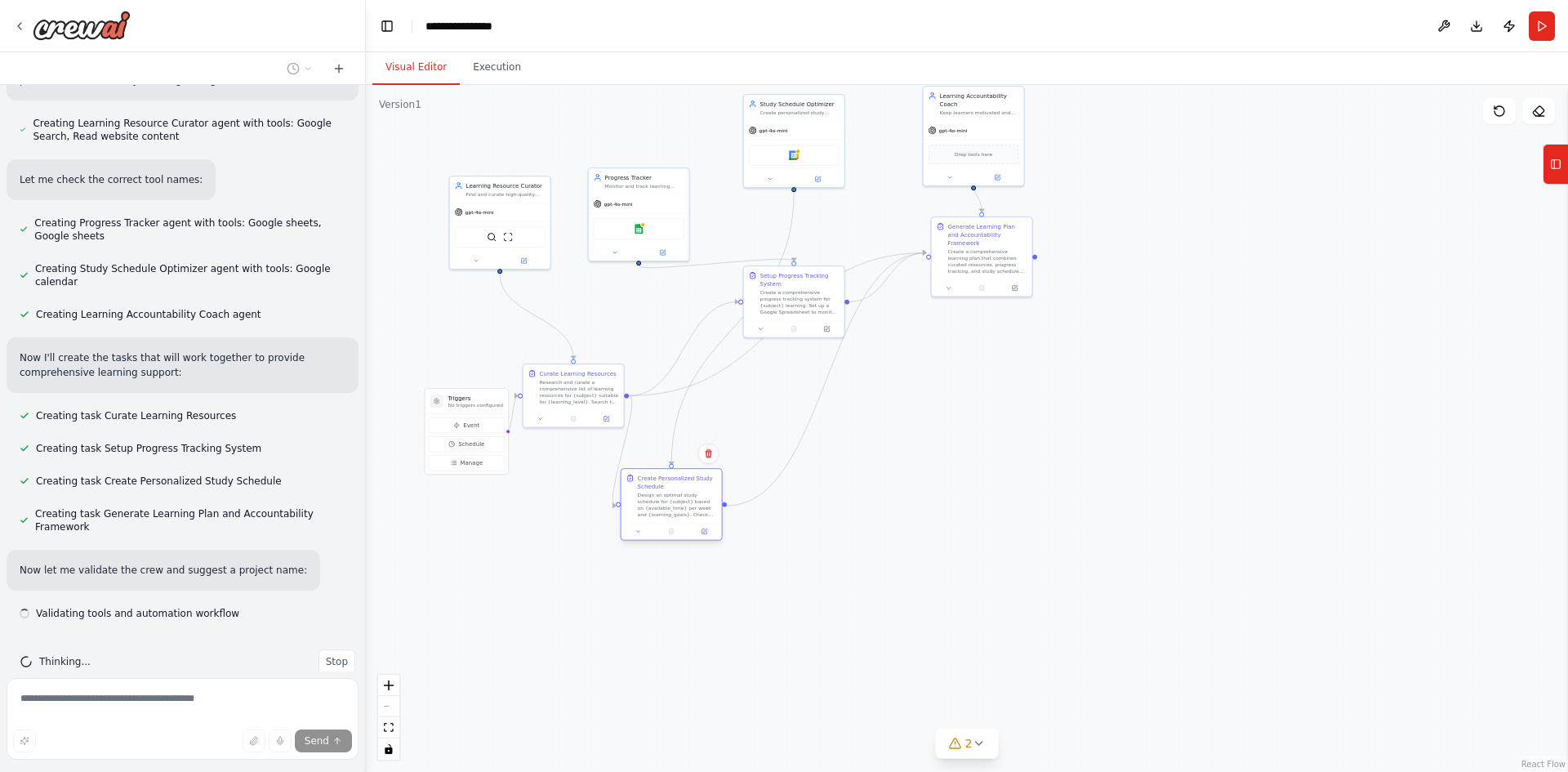
drag, startPoint x: 666, startPoint y: 729, endPoint x: 677, endPoint y: 465, distance: 264.2
click at [677, 492] on div "Design an optimal study schedule for {subject} based on {available_time} per we…" at bounding box center [677, 505] width 80 height 27
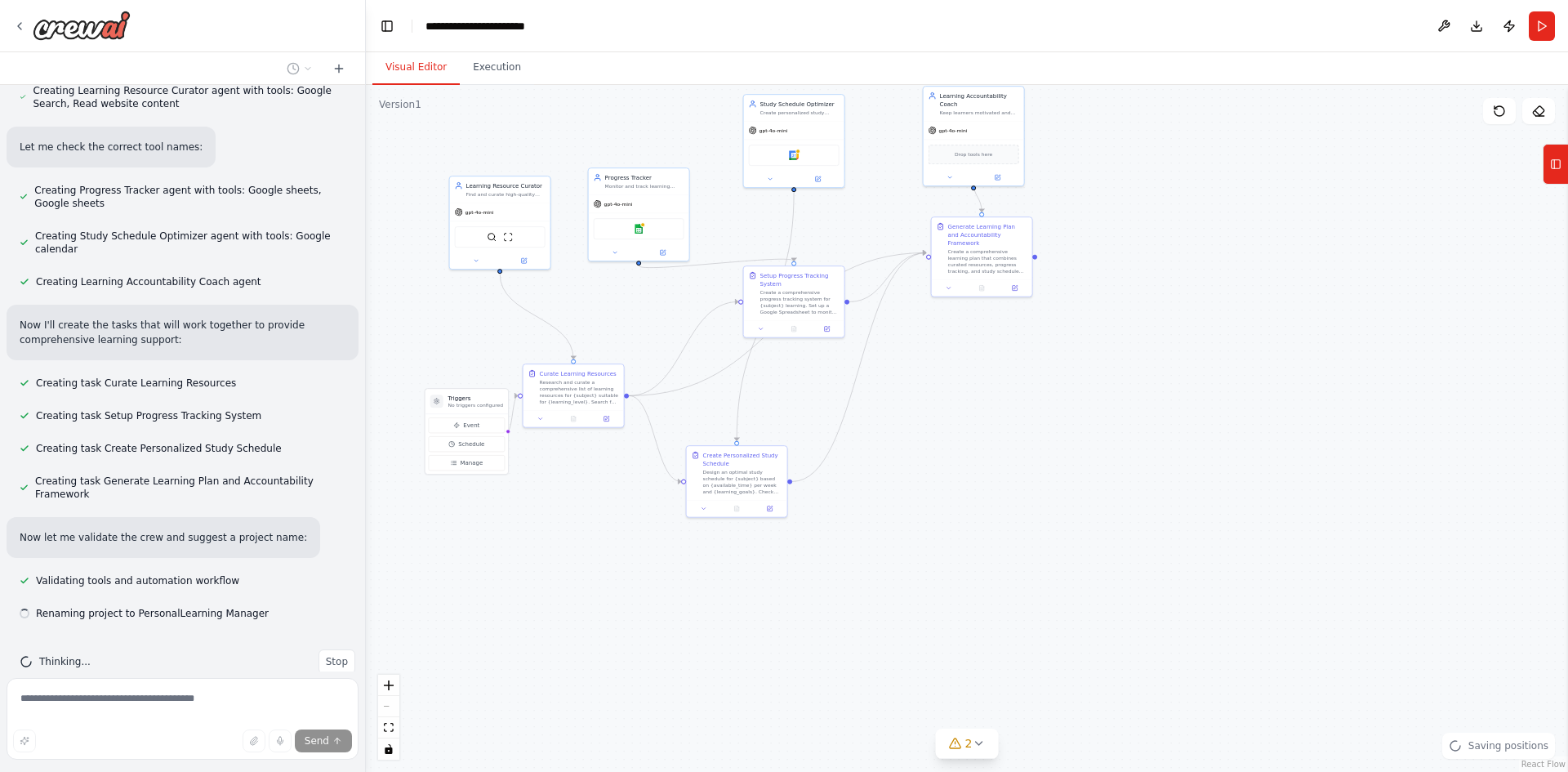
click at [611, 664] on div ".deletable-edge-delete-btn { width: 20px; height: 20px; border: 0px solid #ffff…" at bounding box center [967, 428] width 1202 height 687
click at [556, 640] on div ".deletable-edge-delete-btn { width: 20px; height: 20px; border: 0px solid #ffff…" at bounding box center [967, 428] width 1202 height 687
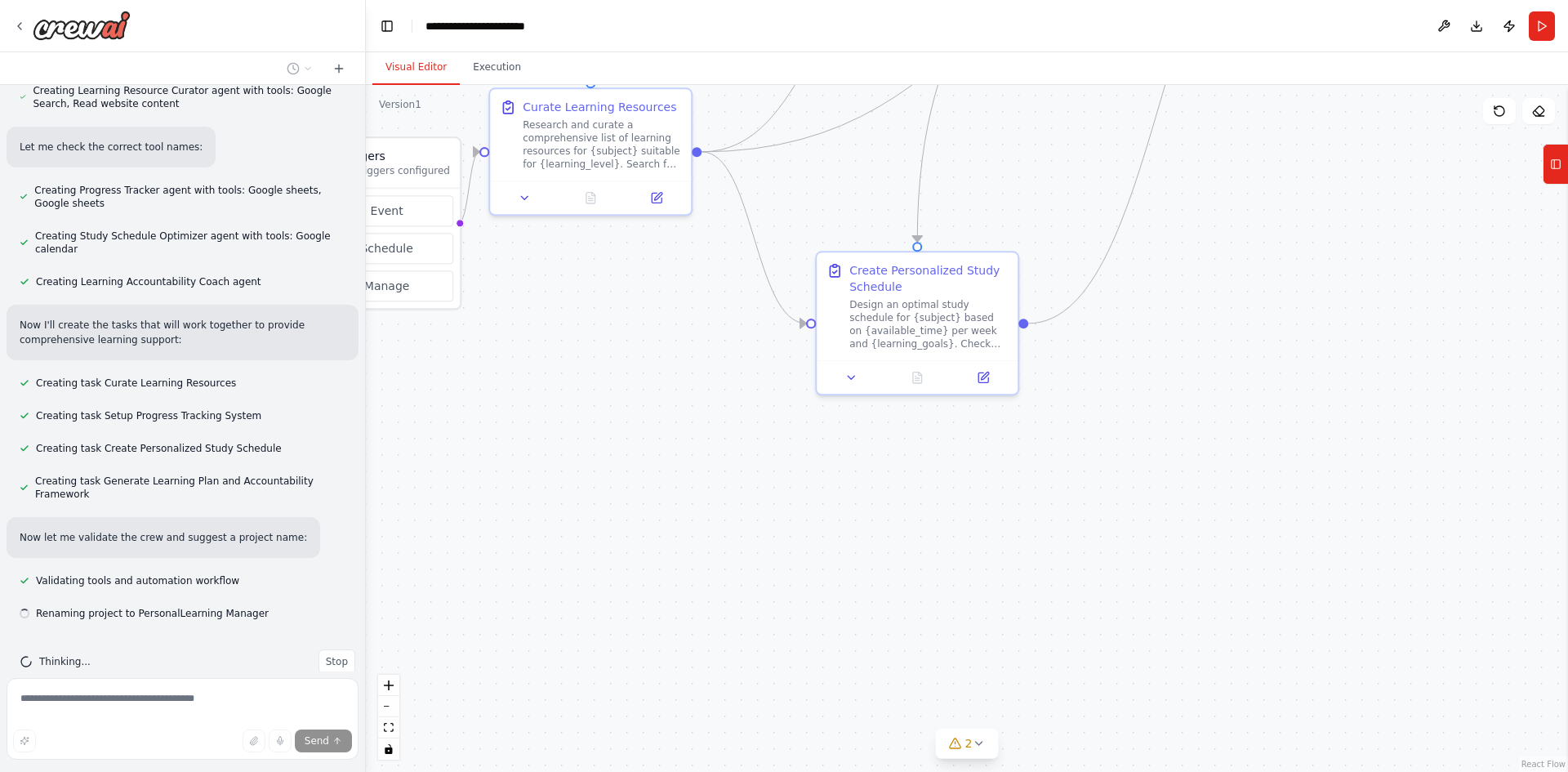
click at [556, 640] on div ".deletable-edge-delete-btn { width: 20px; height: 20px; border: 0px solid #ffff…" at bounding box center [967, 428] width 1202 height 687
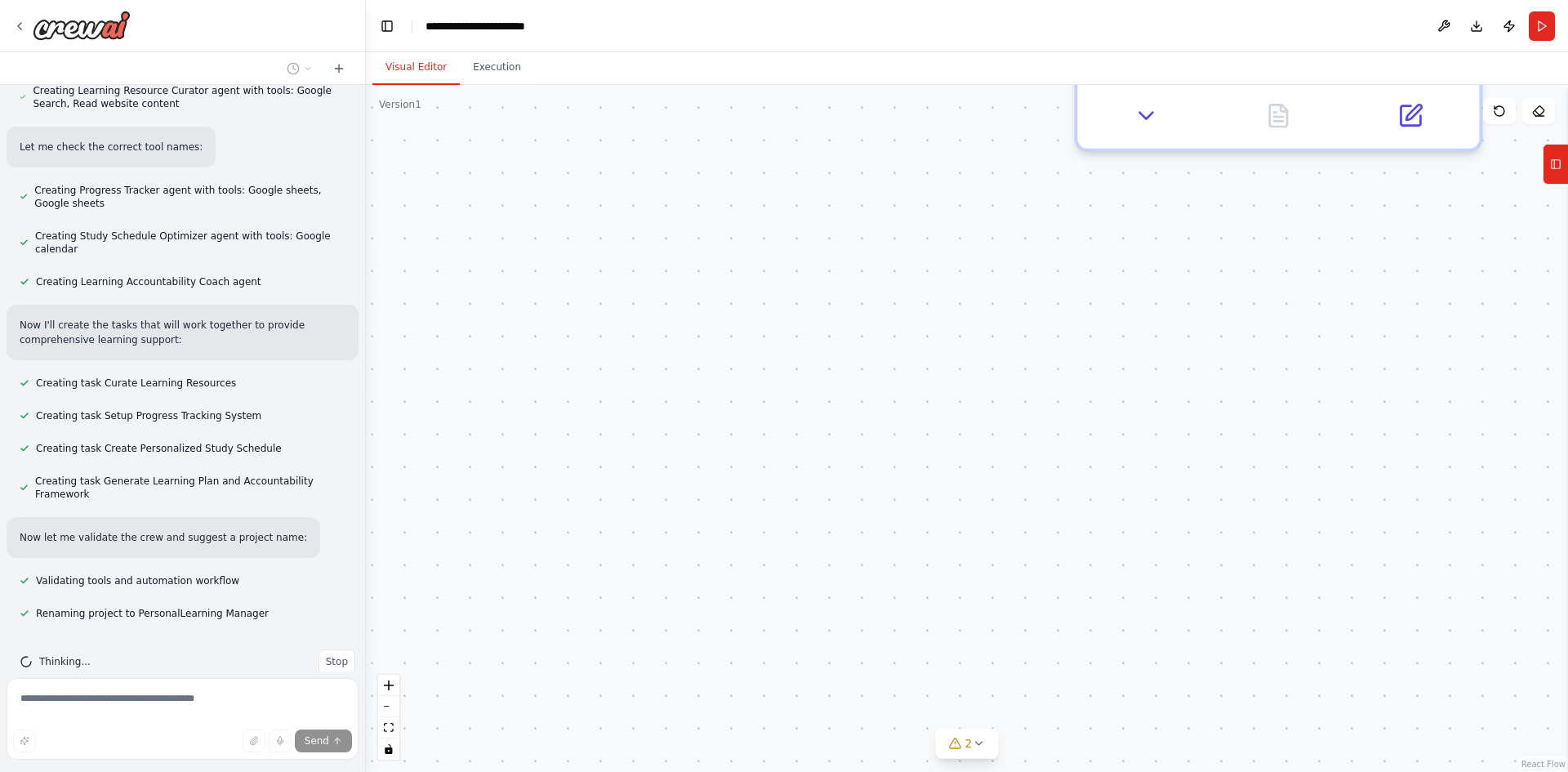
click at [556, 640] on div ".deletable-edge-delete-btn { width: 20px; height: 20px; border: 0px solid #ffff…" at bounding box center [967, 428] width 1202 height 687
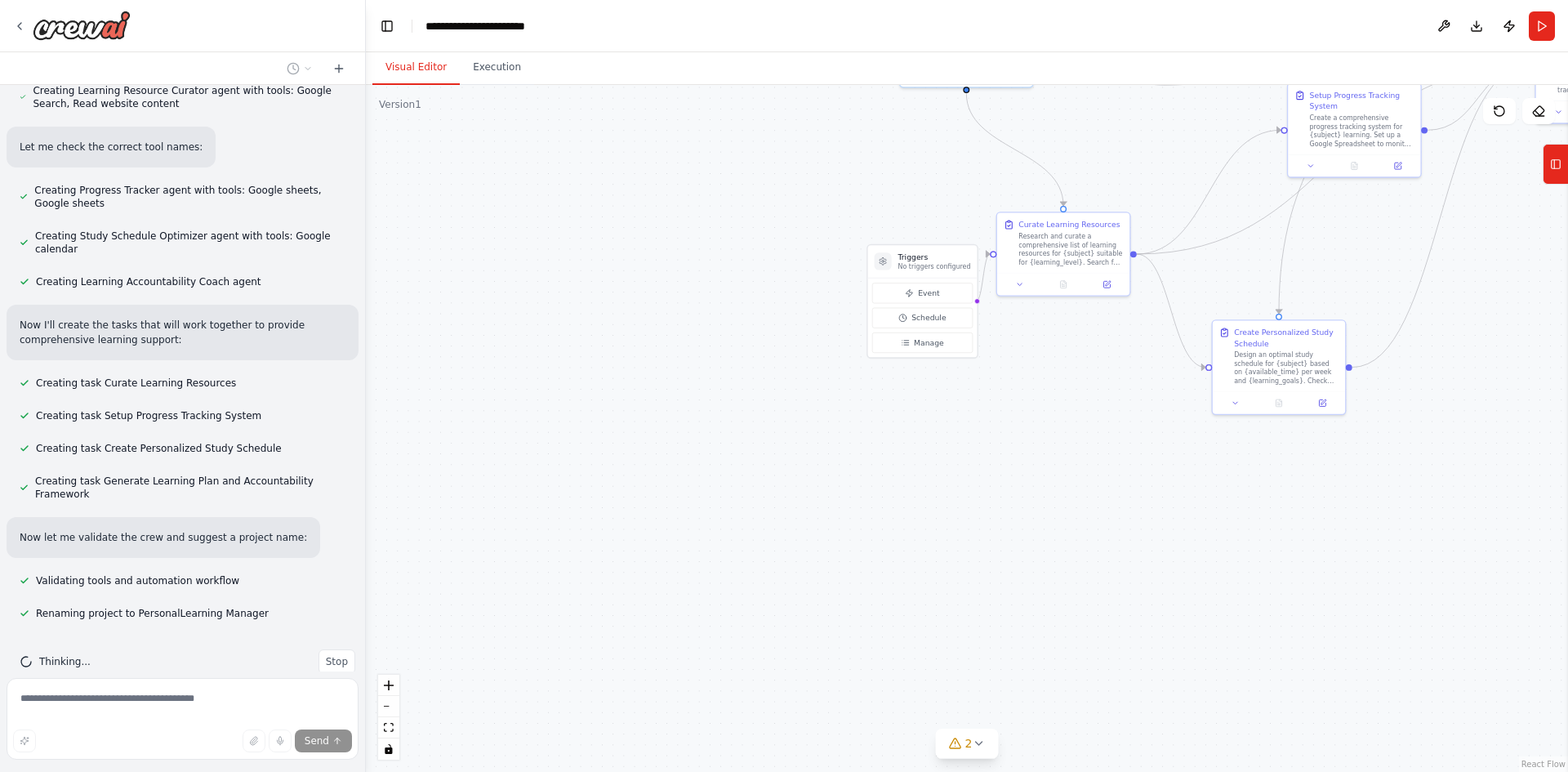
click at [1126, 527] on div ".deletable-edge-delete-btn { width: 20px; height: 20px; border: 0px solid #ffff…" at bounding box center [967, 428] width 1202 height 687
click at [997, 480] on div ".deletable-edge-delete-btn { width: 20px; height: 20px; border: 0px solid #ffff…" at bounding box center [967, 428] width 1202 height 687
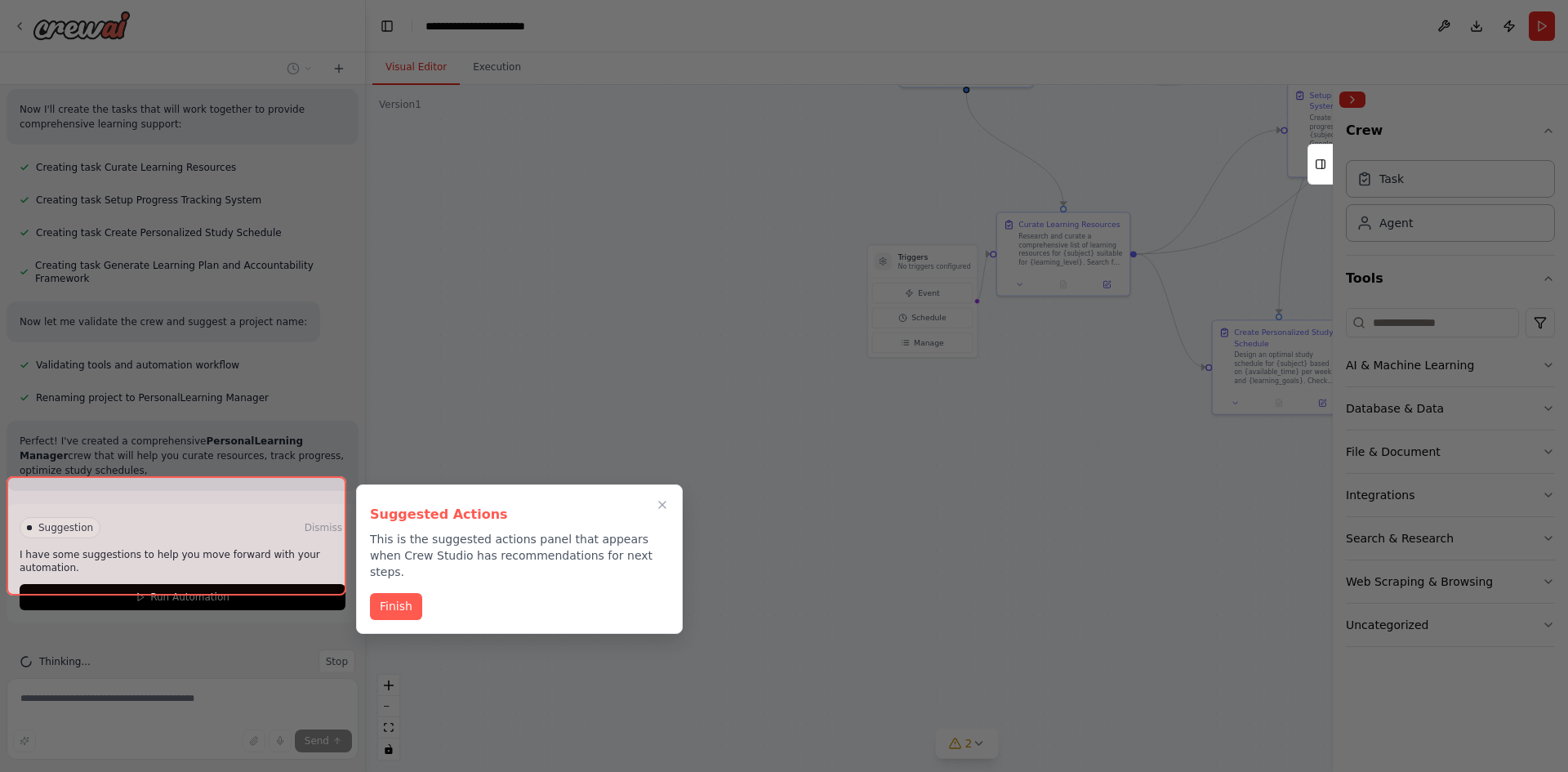
click at [1064, 565] on div at bounding box center [784, 386] width 1568 height 772
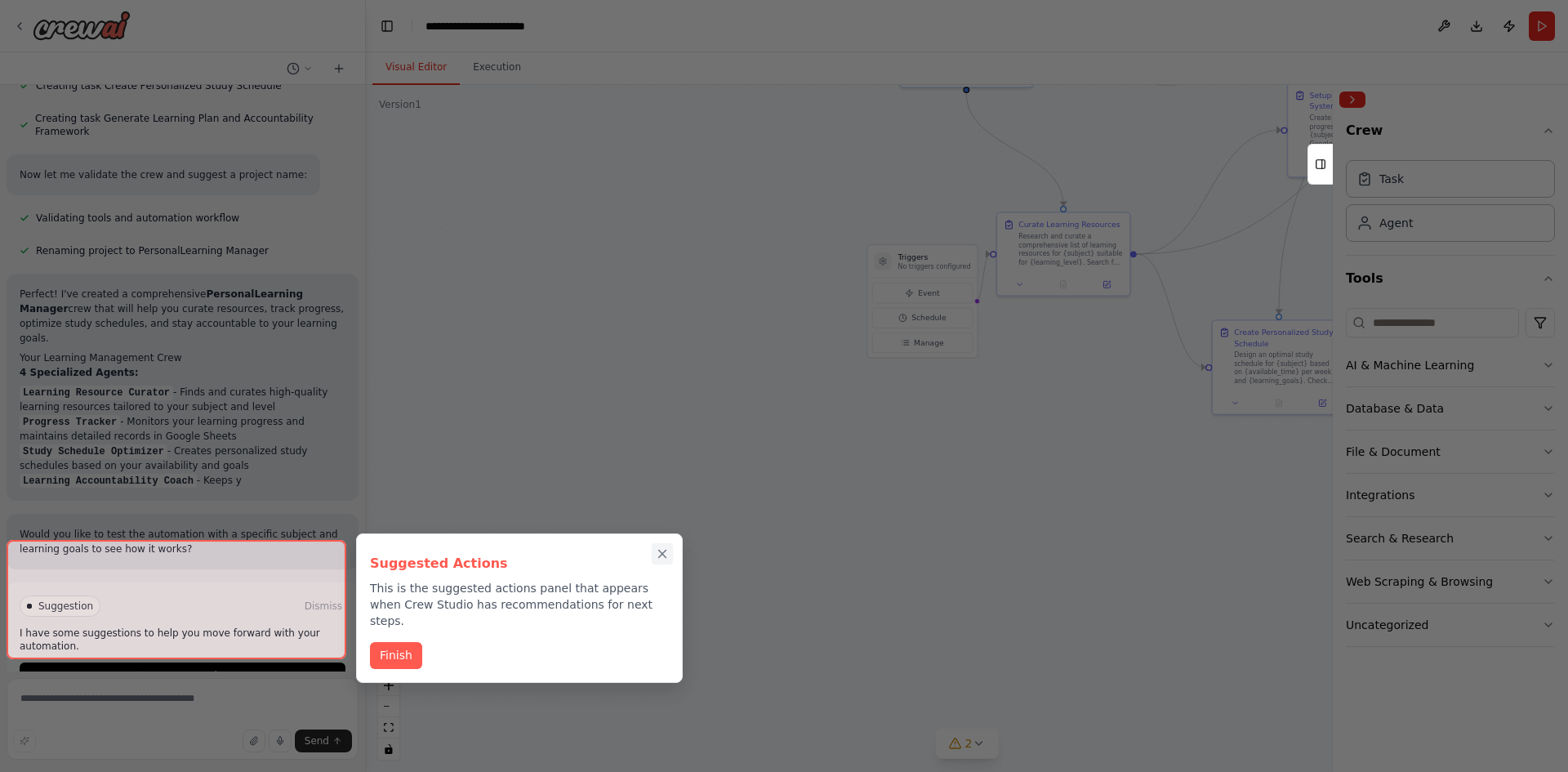
click at [665, 553] on icon "Close walkthrough" at bounding box center [662, 554] width 15 height 15
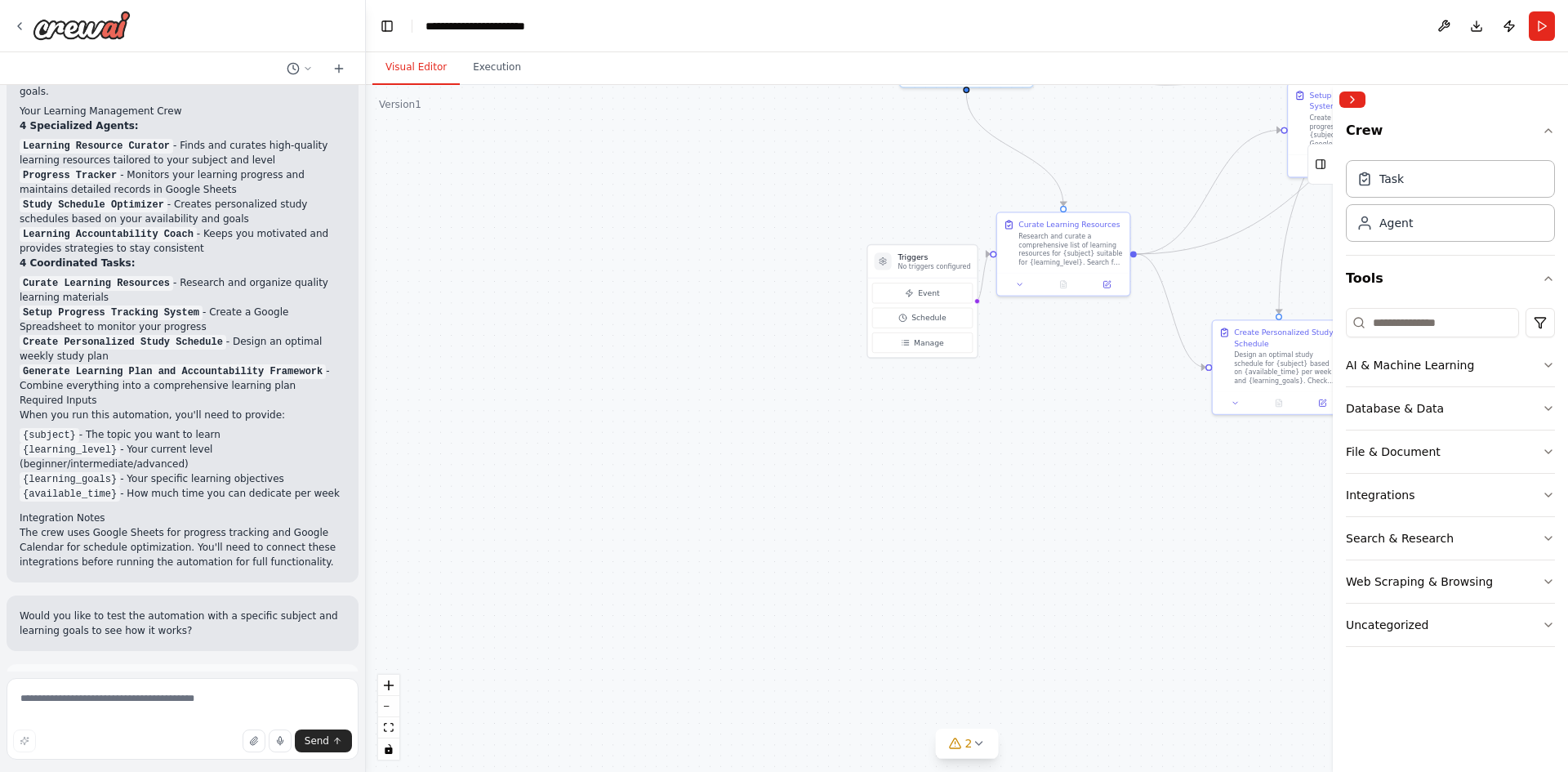
scroll to position [1210, 0]
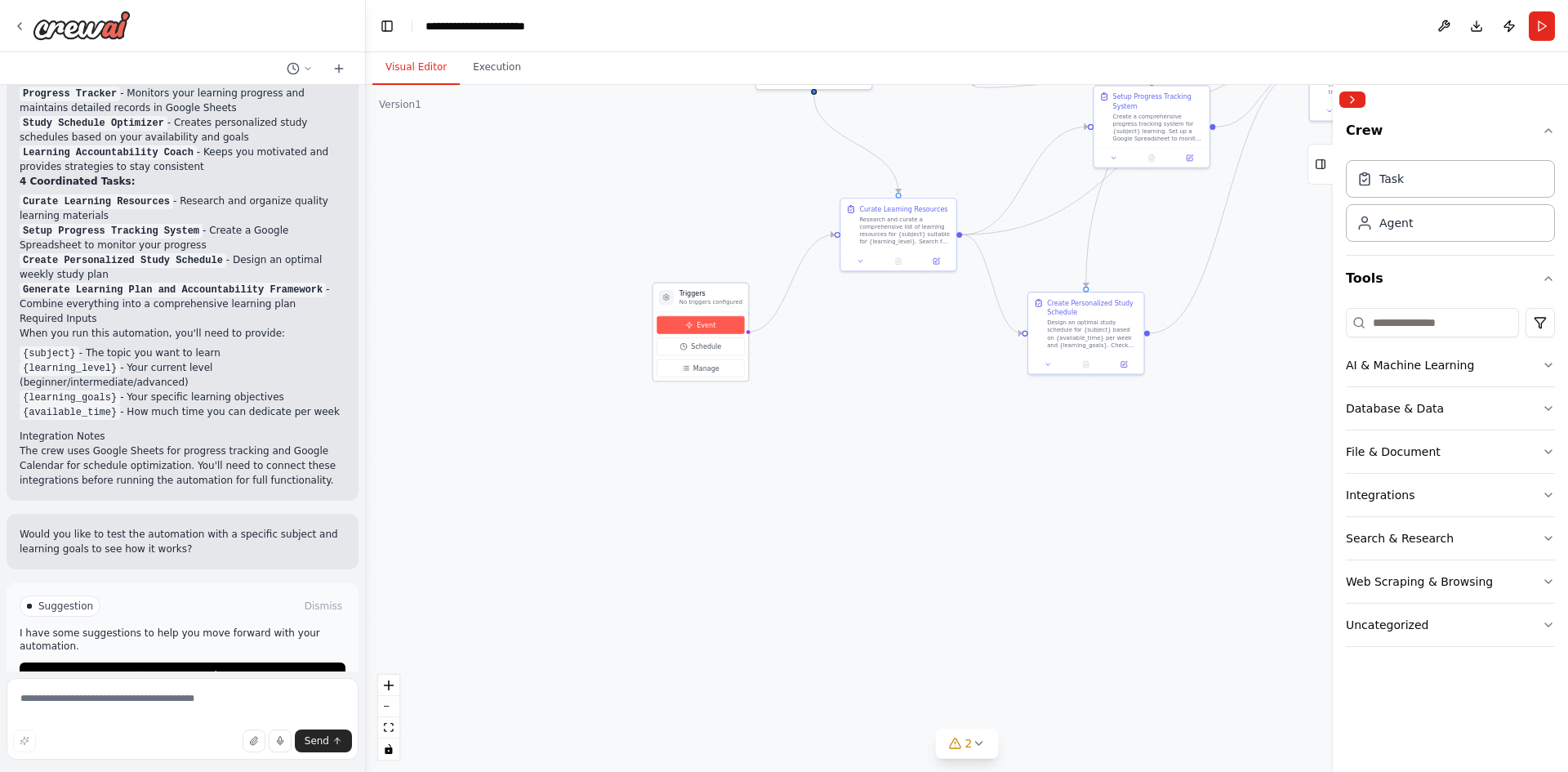
drag, startPoint x: 796, startPoint y: 266, endPoint x: 713, endPoint y: 336, distance: 108.6
click at [713, 335] on button "Event" at bounding box center [701, 324] width 87 height 18
click at [734, 186] on div ".deletable-edge-delete-btn { width: 20px; height: 20px; border: 0px solid #ffff…" at bounding box center [967, 428] width 1202 height 687
click at [706, 337] on span "Event" at bounding box center [706, 335] width 19 height 9
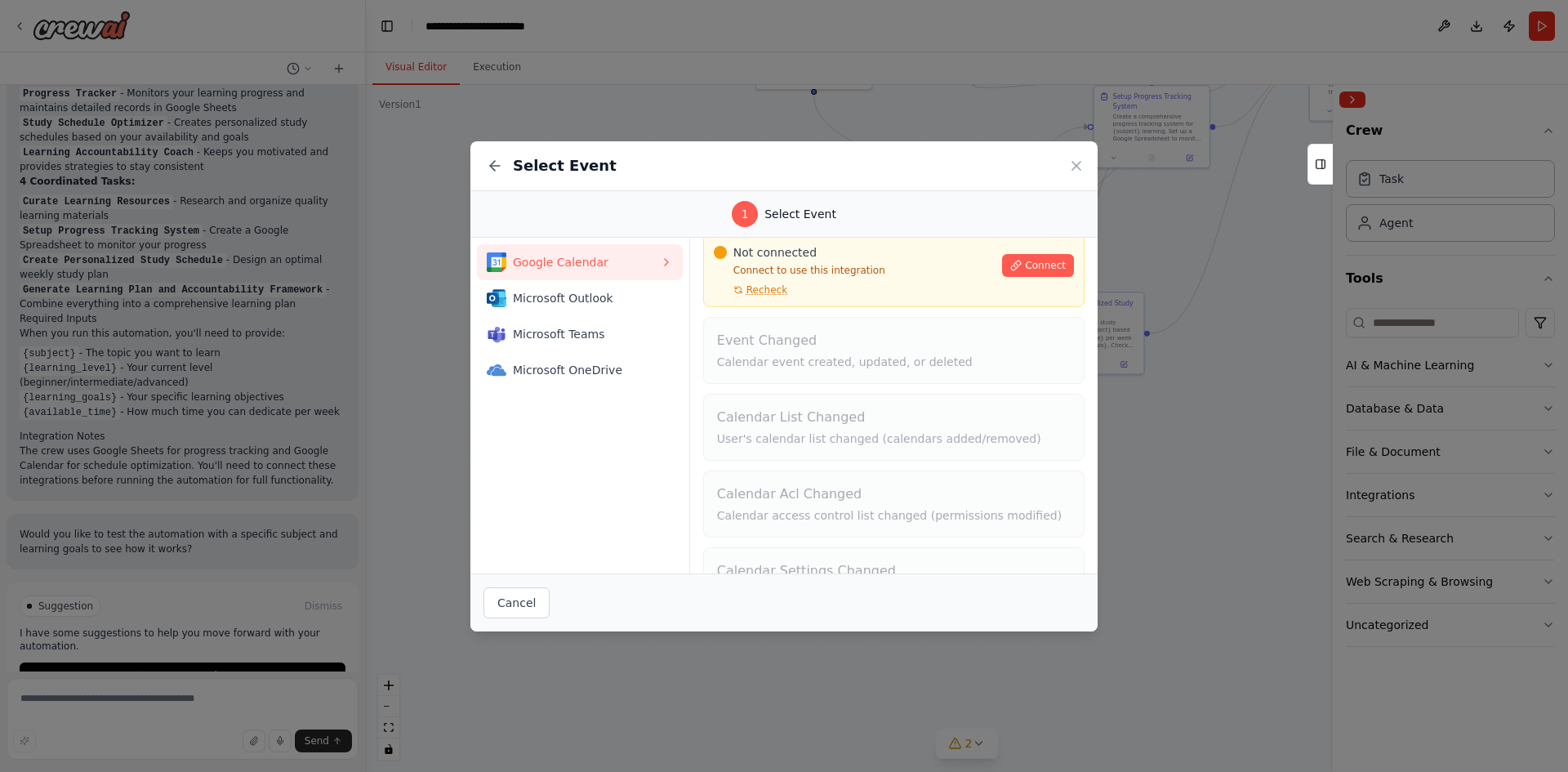
scroll to position [110, 0]
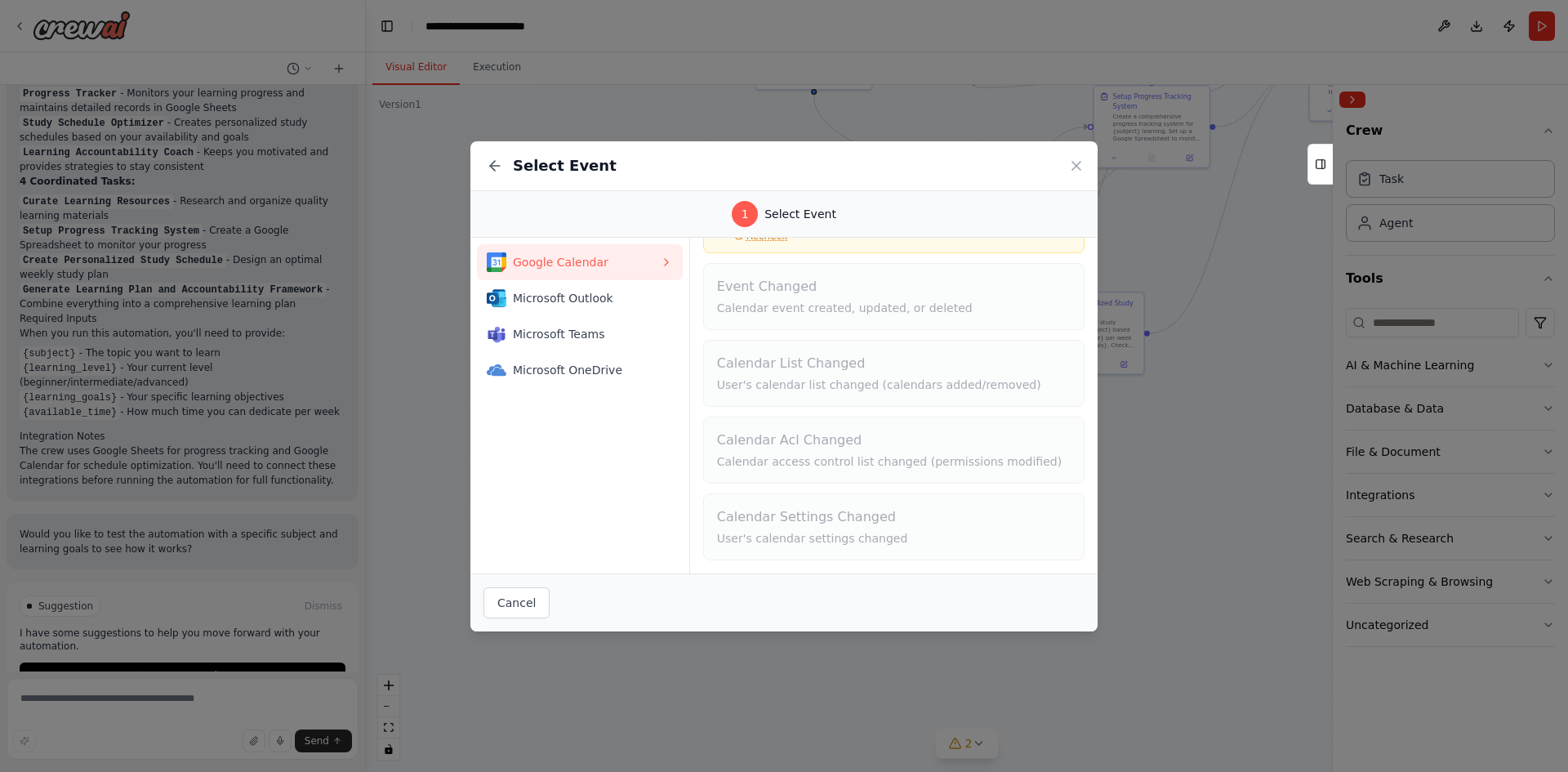
click at [1086, 174] on div "Select Event" at bounding box center [784, 166] width 627 height 50
click at [1074, 169] on icon at bounding box center [1077, 166] width 9 height 9
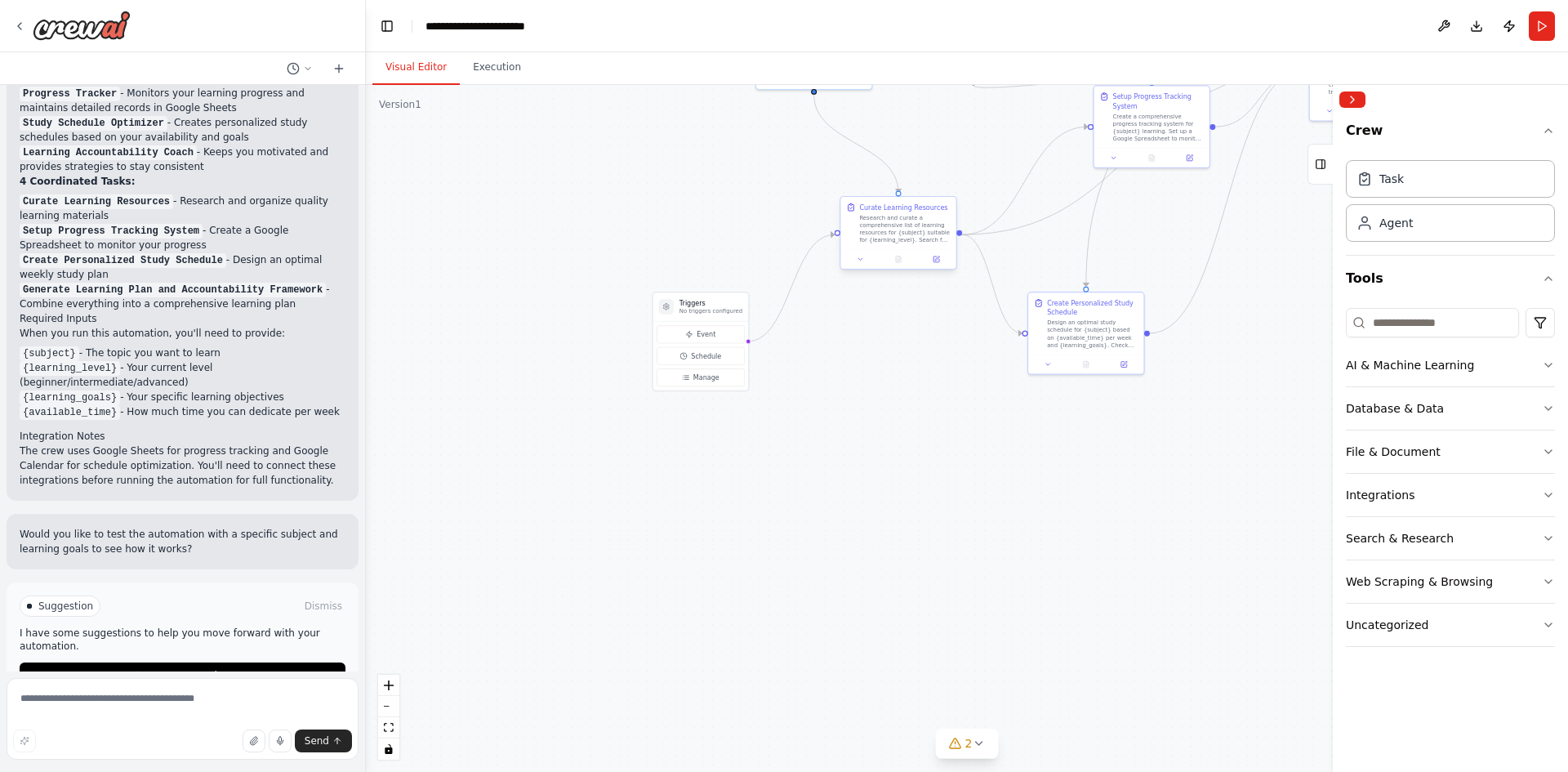
click at [882, 249] on div at bounding box center [897, 258] width 115 height 20
